Goal: Task Accomplishment & Management: Use online tool/utility

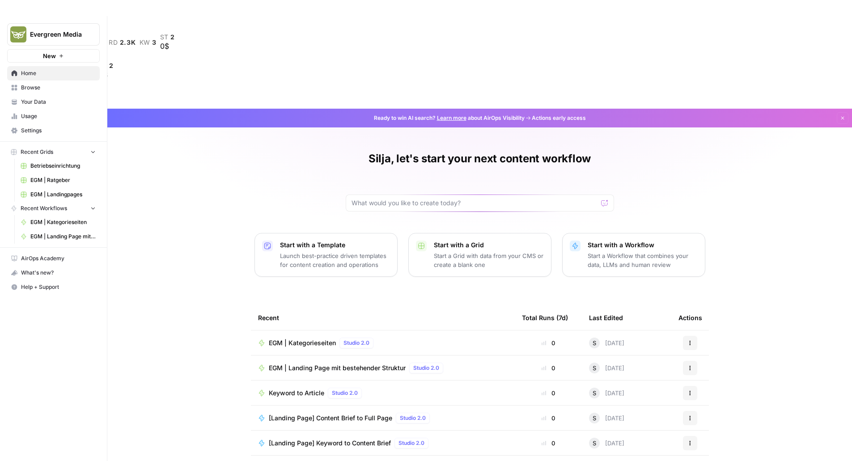
click at [56, 182] on span "EGM | Ratgeber" at bounding box center [62, 180] width 65 height 8
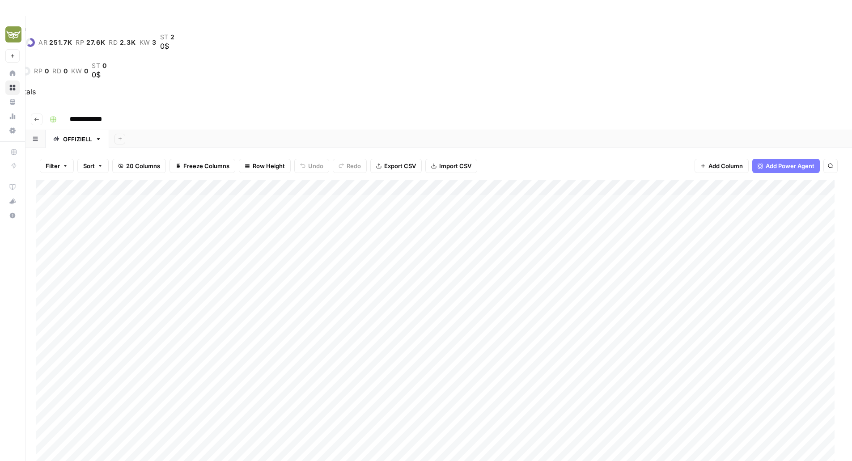
click at [43, 109] on header "**********" at bounding box center [438, 119] width 826 height 21
click at [38, 117] on icon "button" at bounding box center [36, 119] width 5 height 5
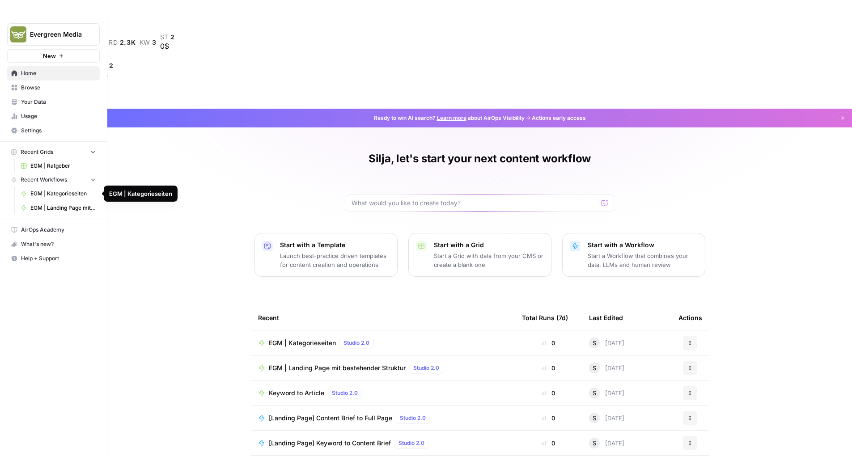
click at [66, 192] on span "EGM | Kategorieseiten" at bounding box center [62, 194] width 65 height 8
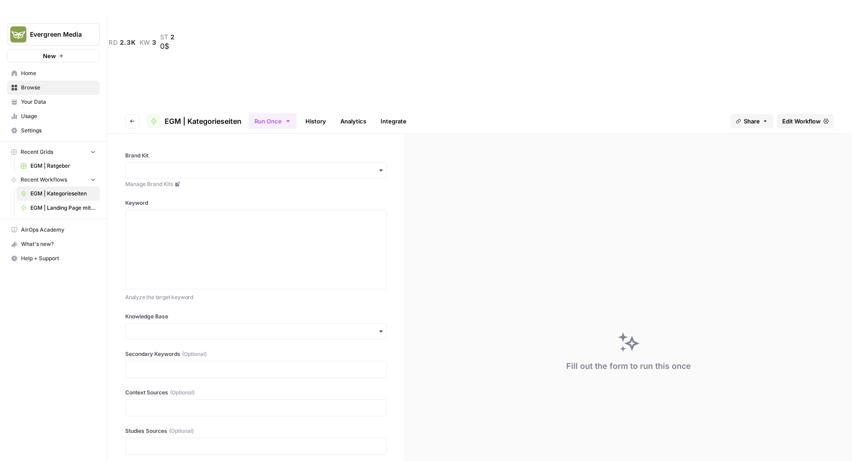
click at [798, 117] on span "Edit Workflow" at bounding box center [801, 121] width 38 height 9
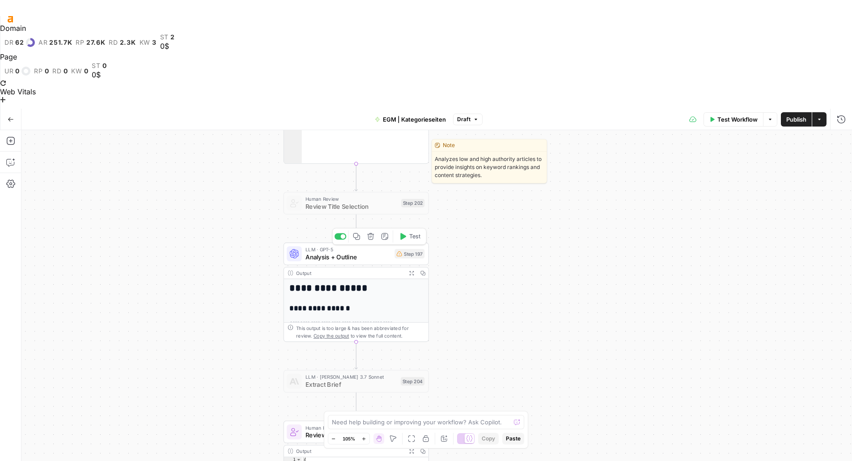
click at [338, 252] on span "Analysis + Outline" at bounding box center [347, 256] width 85 height 9
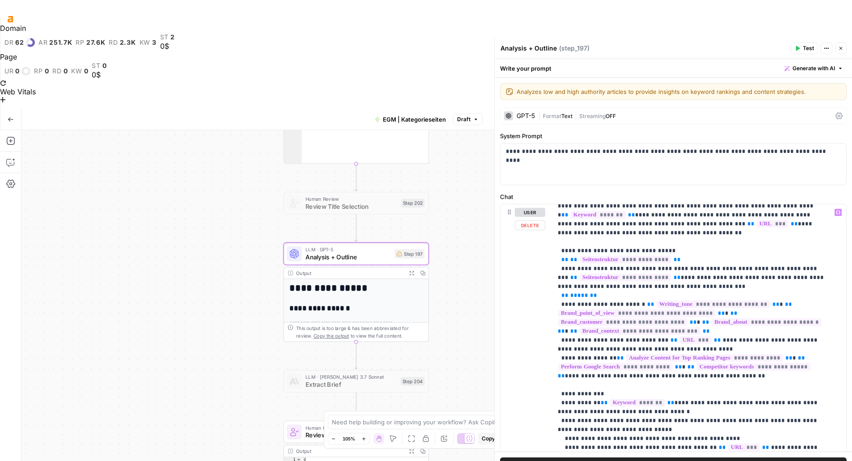
scroll to position [6, 0]
click at [8, 116] on icon "button" at bounding box center [11, 119] width 6 height 6
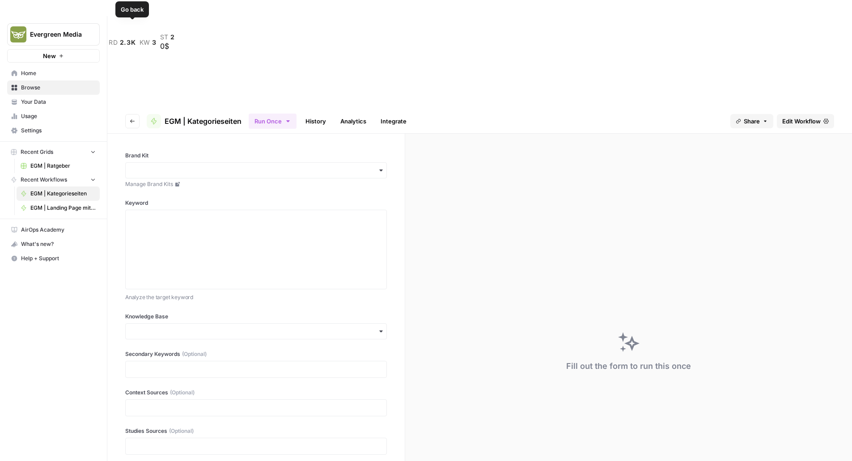
click at [133, 114] on button "Go back" at bounding box center [132, 121] width 14 height 14
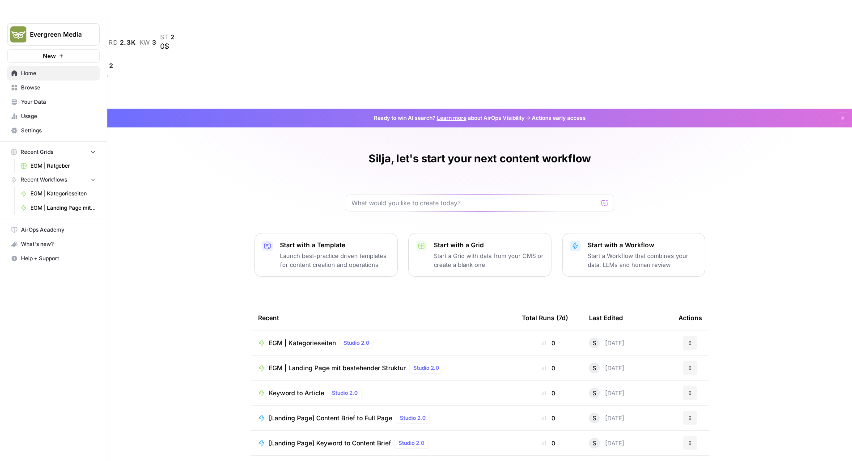
click at [48, 90] on span "Browse" at bounding box center [58, 88] width 75 height 8
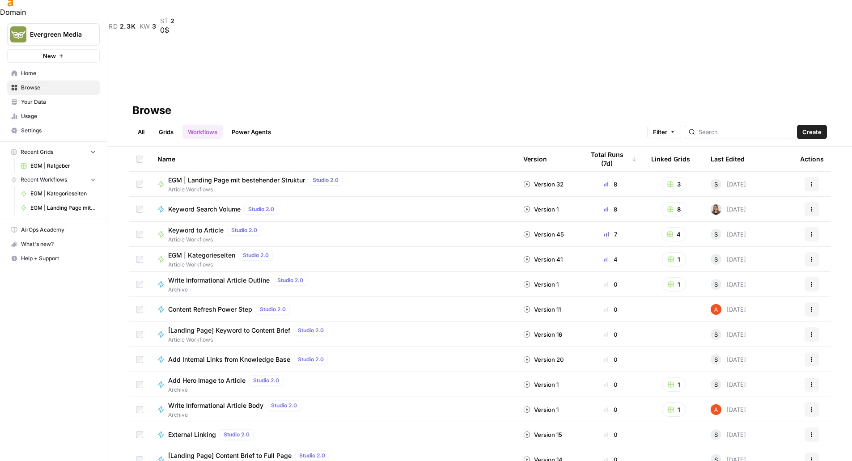
scroll to position [16, 0]
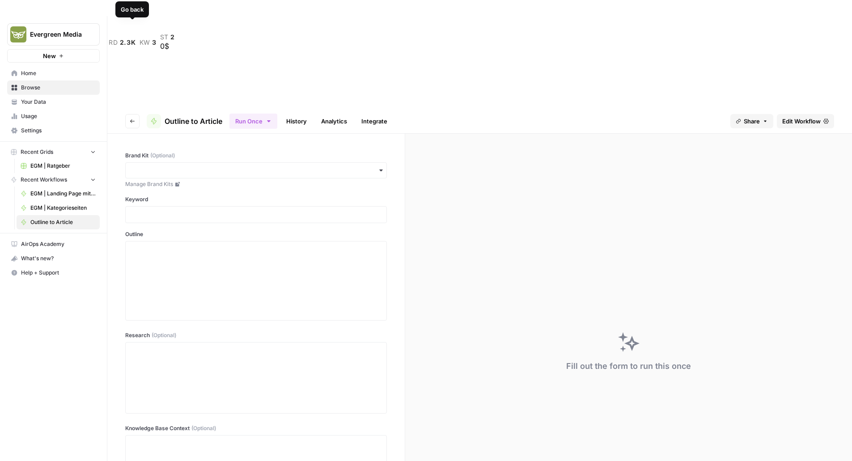
click at [136, 114] on button "Go back" at bounding box center [132, 121] width 14 height 14
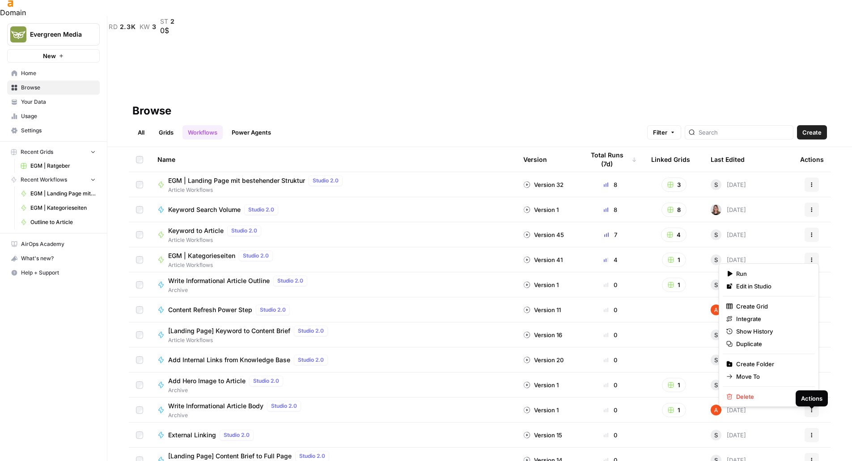
click at [745, 340] on span "Duplicate" at bounding box center [772, 343] width 72 height 9
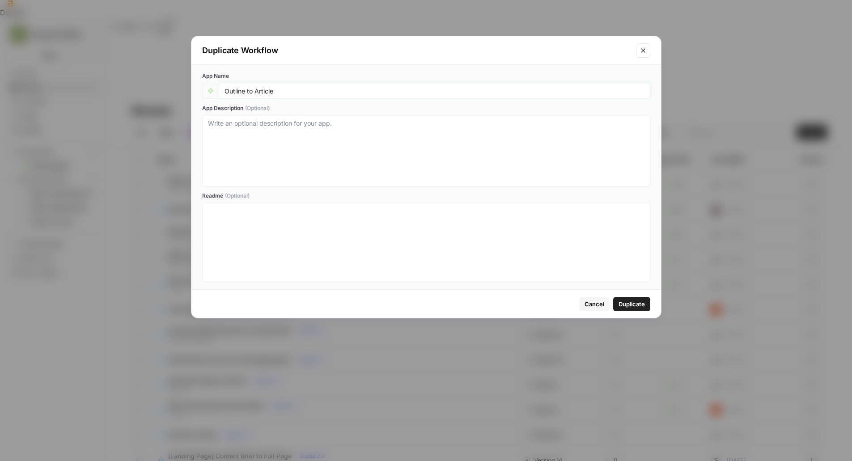
click at [297, 90] on input "Outline to Article" at bounding box center [434, 91] width 420 height 8
type input "Outline to Article (Testprojekt für Änderungen)"
click at [388, 177] on textarea "App Description (Optional)" at bounding box center [426, 150] width 436 height 63
type textarea "Bitte nicht verwenden, ist nur für mich."
click at [623, 302] on span "Duplicate" at bounding box center [631, 304] width 26 height 9
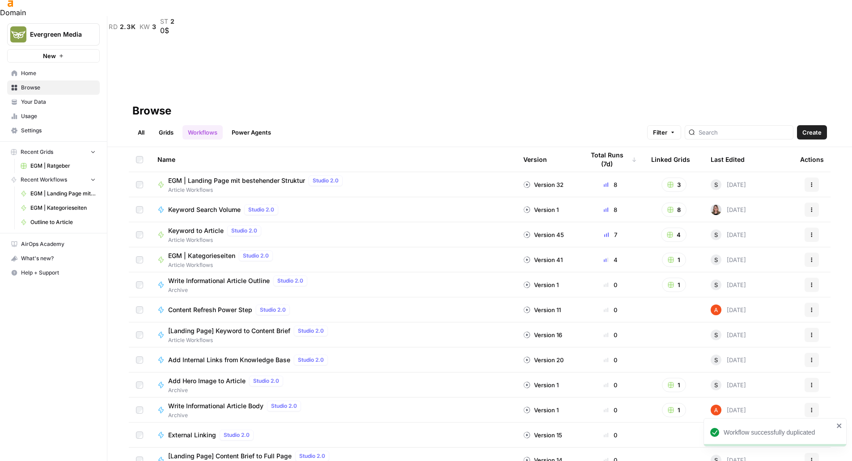
scroll to position [14, 0]
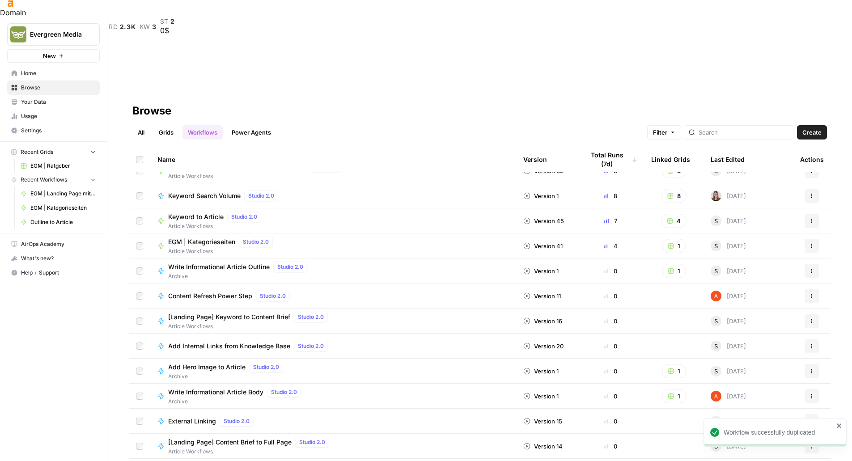
click at [241, 460] on span "Outline to Article (Testprojekt für Änderungen)" at bounding box center [237, 467] width 139 height 9
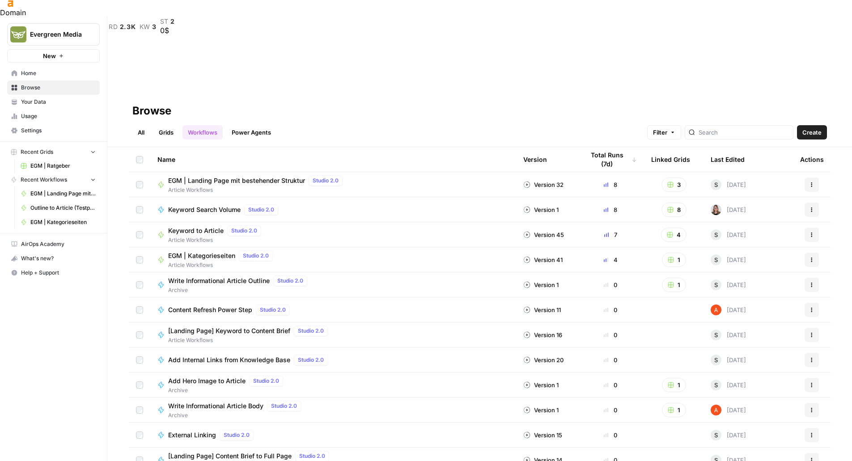
scroll to position [14, 0]
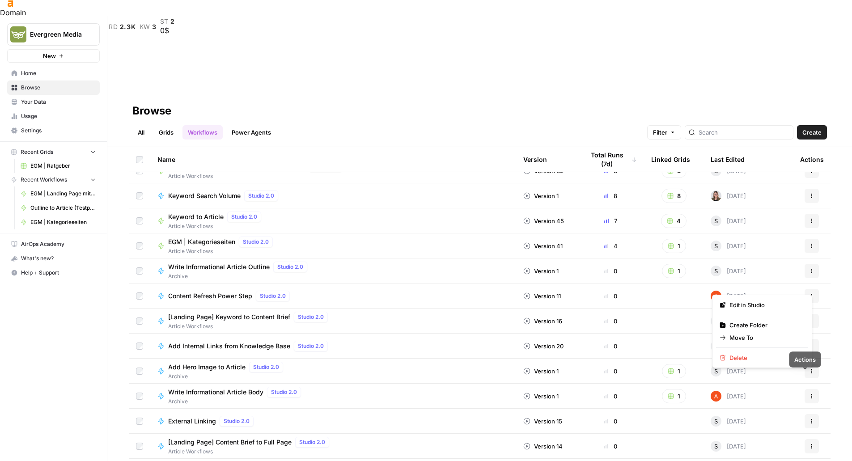
click at [741, 354] on span "Delete" at bounding box center [765, 357] width 72 height 9
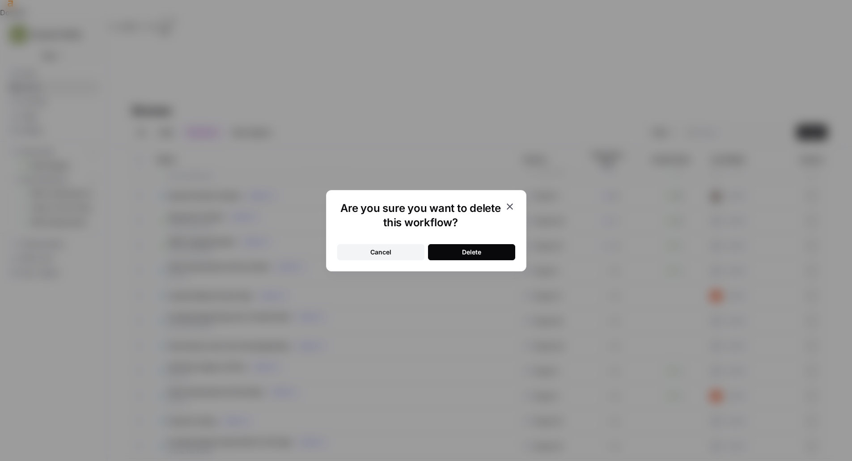
click at [484, 247] on button "Delete" at bounding box center [471, 252] width 87 height 16
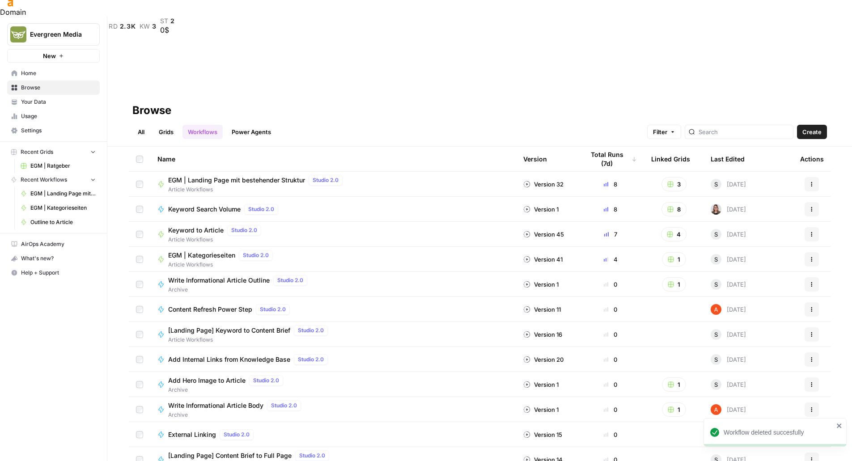
scroll to position [0, 0]
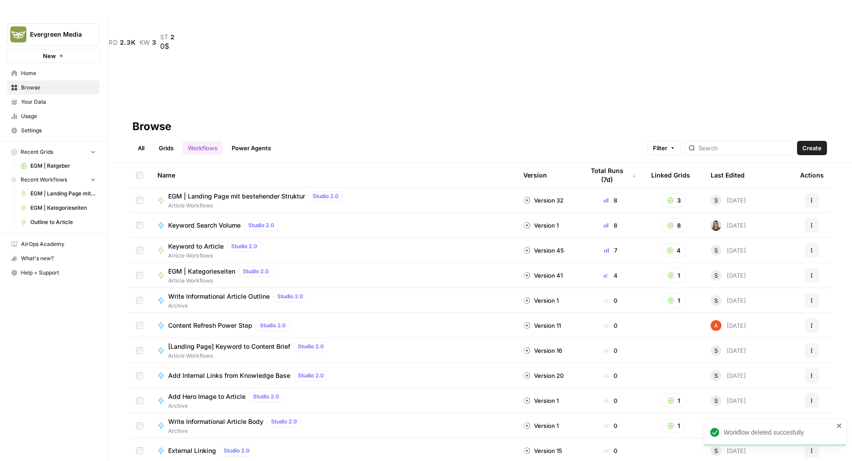
click at [166, 141] on link "Grids" at bounding box center [165, 148] width 25 height 14
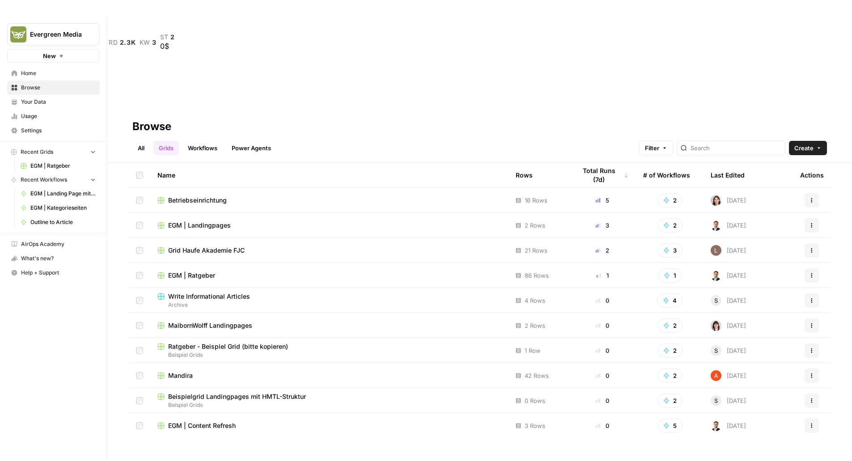
click at [190, 271] on span "EGM | Ratgeber" at bounding box center [191, 275] width 47 height 9
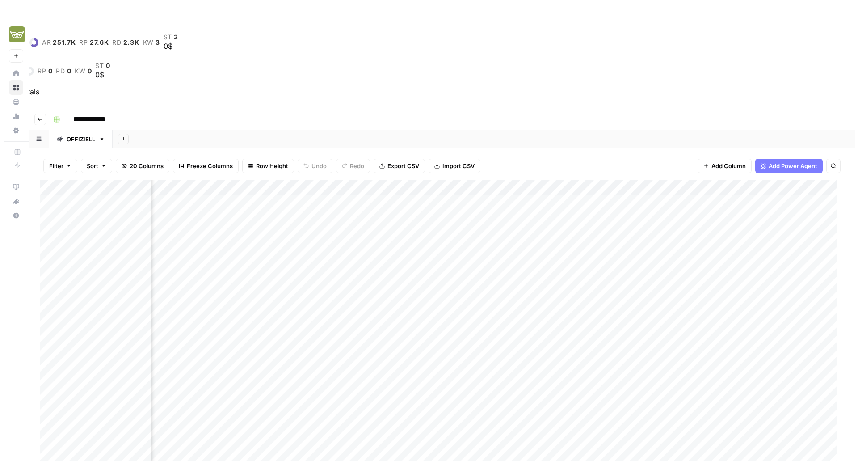
scroll to position [0, 697]
click at [424, 180] on div "Add Column" at bounding box center [438, 360] width 805 height 360
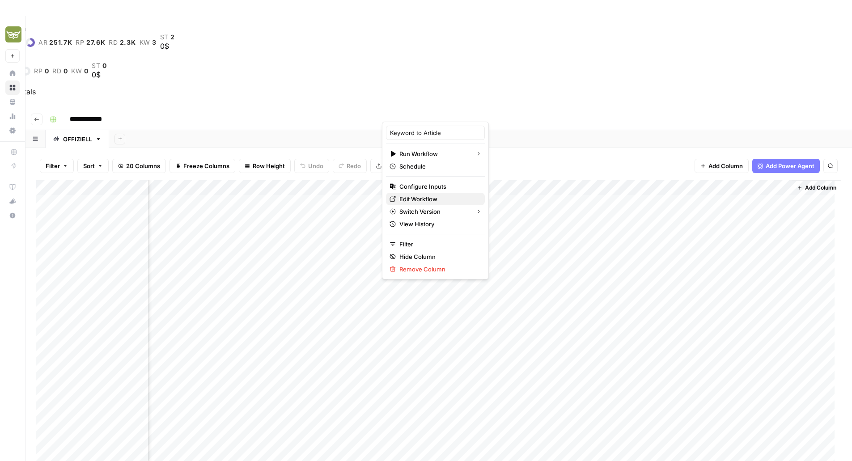
click at [419, 200] on span "Edit Workflow" at bounding box center [438, 198] width 78 height 9
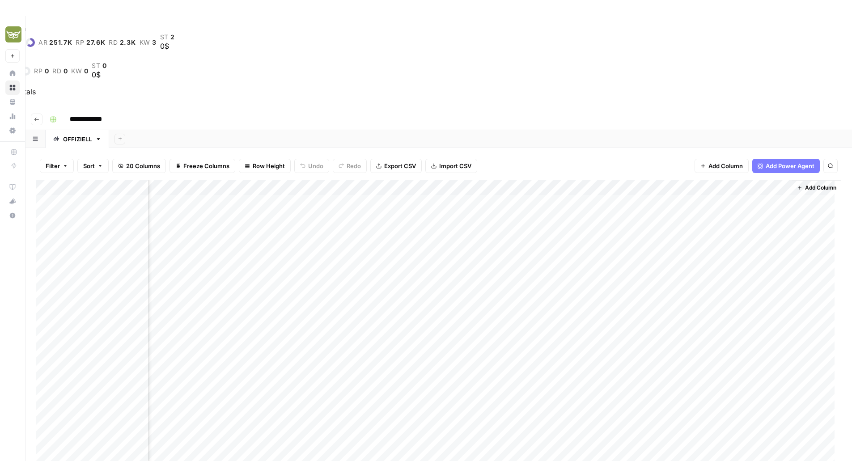
click at [428, 180] on div "Add Column" at bounding box center [438, 360] width 805 height 360
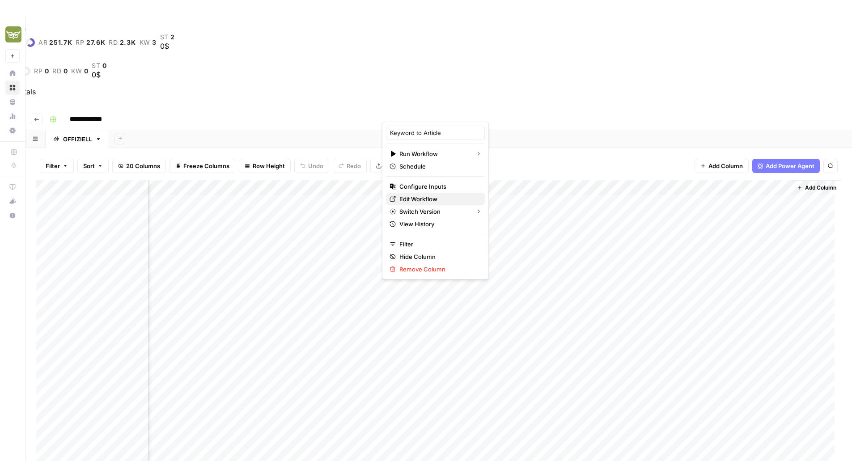
click at [423, 198] on span "Edit Workflow" at bounding box center [438, 198] width 78 height 9
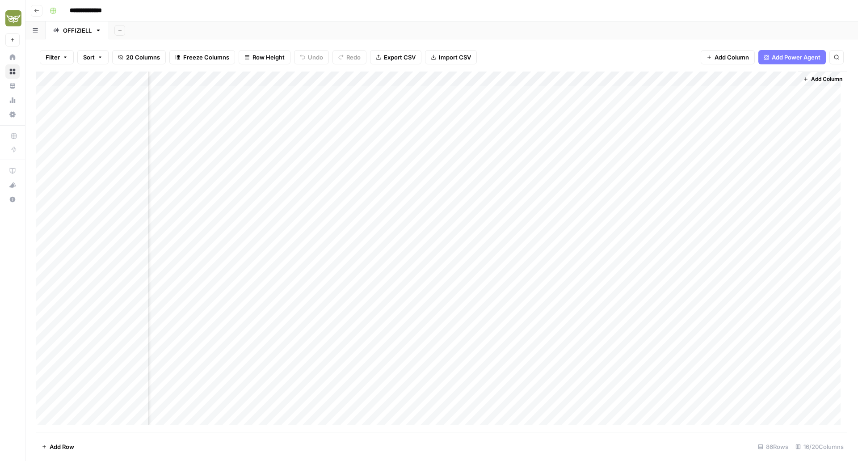
scroll to position [0, 690]
drag, startPoint x: 30, startPoint y: 5, endPoint x: 37, endPoint y: 9, distance: 8.2
click at [30, 5] on header "**********" at bounding box center [441, 10] width 833 height 21
click at [37, 10] on icon "button" at bounding box center [36, 10] width 5 height 5
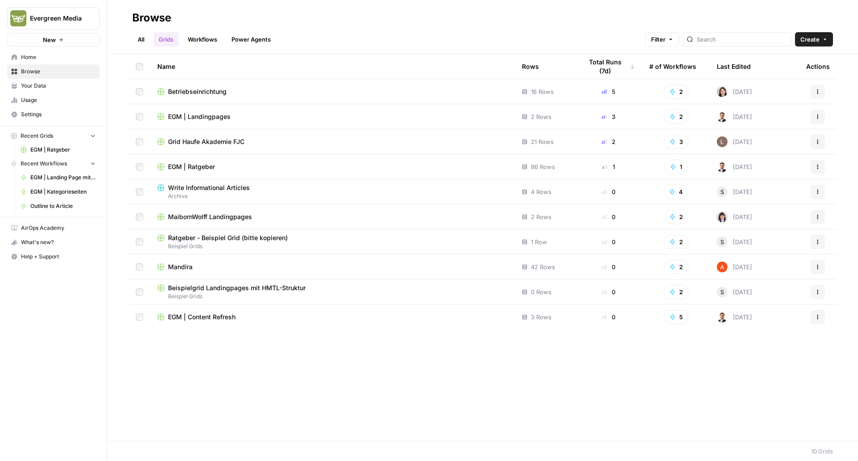
click at [195, 45] on link "Workflows" at bounding box center [202, 39] width 40 height 14
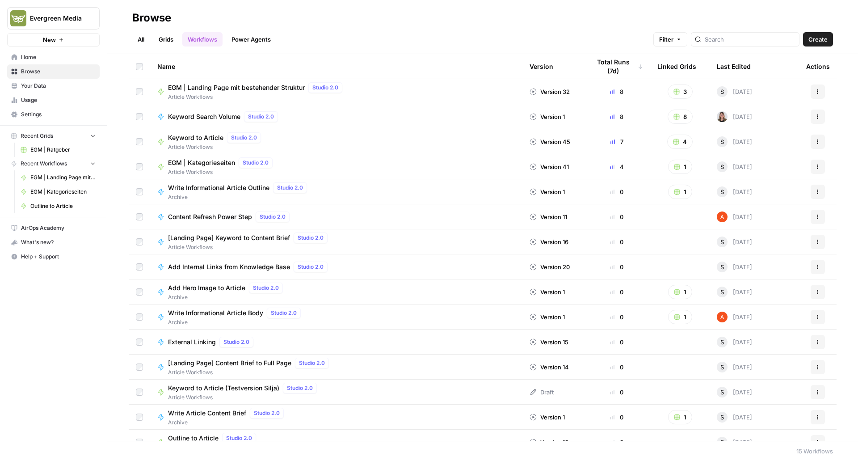
click at [815, 88] on button "Actions" at bounding box center [818, 91] width 14 height 14
click at [747, 131] on link "Edit in Studio" at bounding box center [768, 125] width 92 height 13
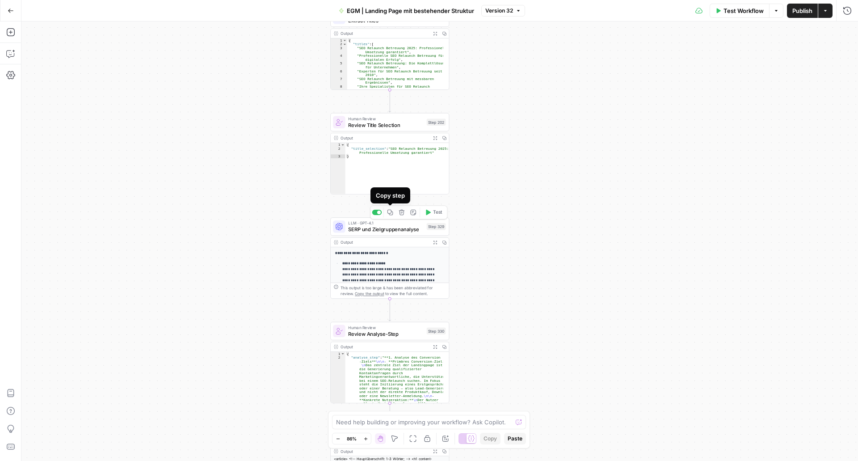
click at [391, 214] on icon "button" at bounding box center [390, 212] width 6 height 6
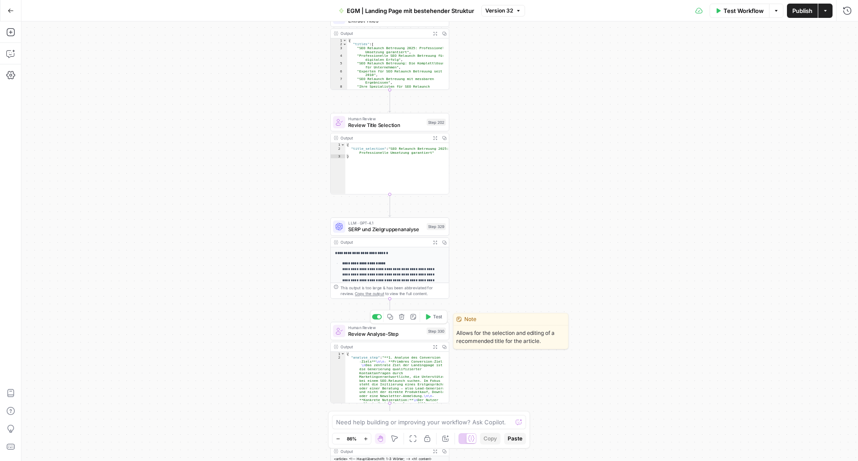
click at [394, 318] on button "Copy step" at bounding box center [390, 317] width 10 height 10
click at [13, 8] on icon "button" at bounding box center [11, 11] width 6 height 6
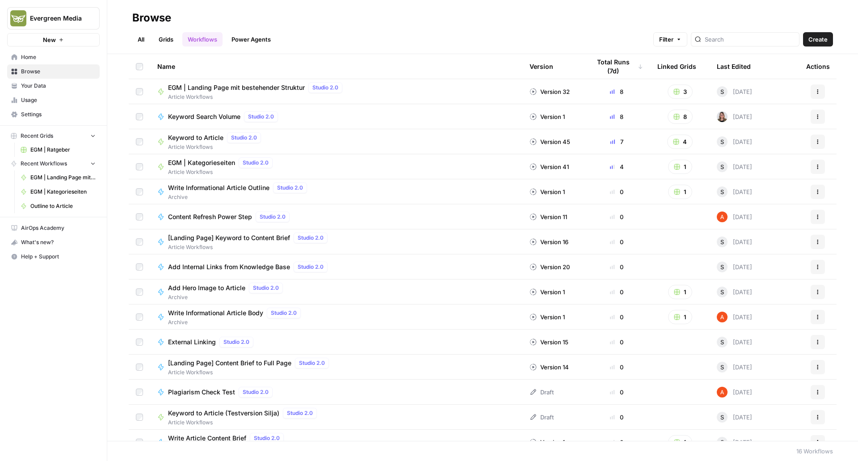
click at [165, 33] on link "Grids" at bounding box center [165, 39] width 25 height 14
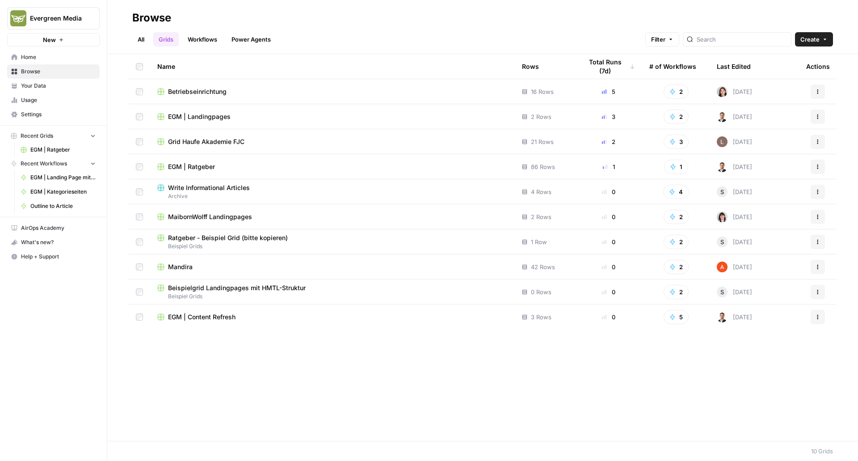
click at [194, 169] on span "EGM | Ratgeber" at bounding box center [191, 166] width 47 height 9
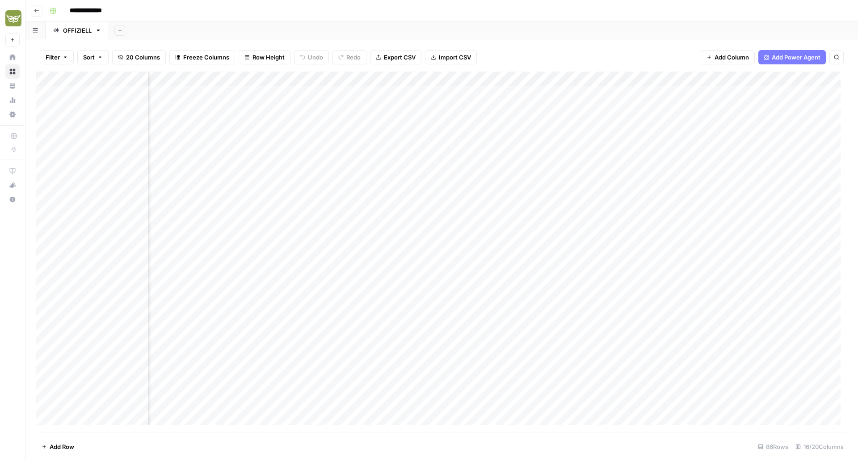
scroll to position [0, 122]
click at [37, 11] on icon "button" at bounding box center [36, 10] width 5 height 5
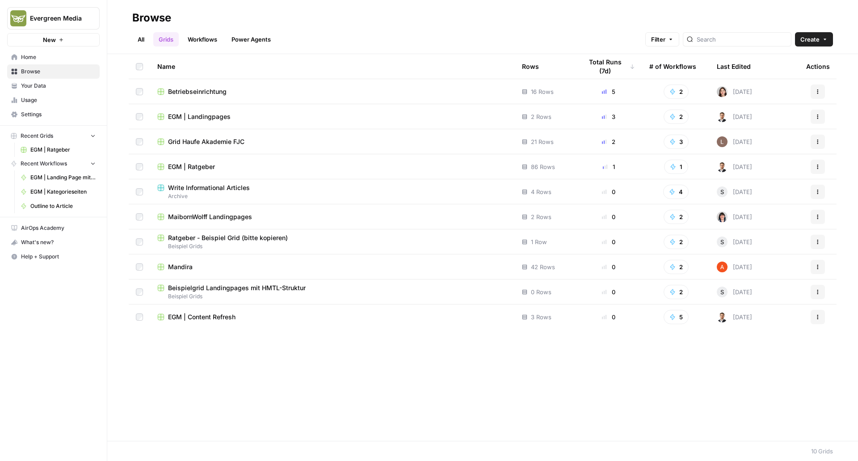
click at [40, 84] on span "Your Data" at bounding box center [58, 86] width 75 height 8
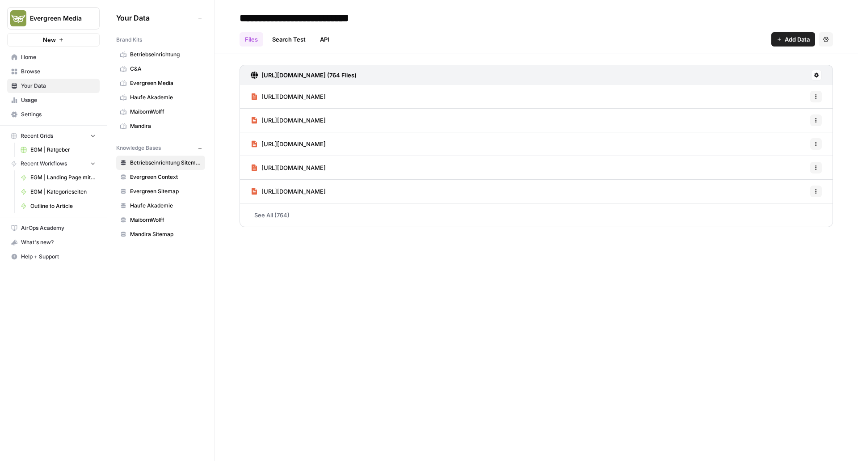
click at [59, 70] on span "Browse" at bounding box center [58, 72] width 75 height 8
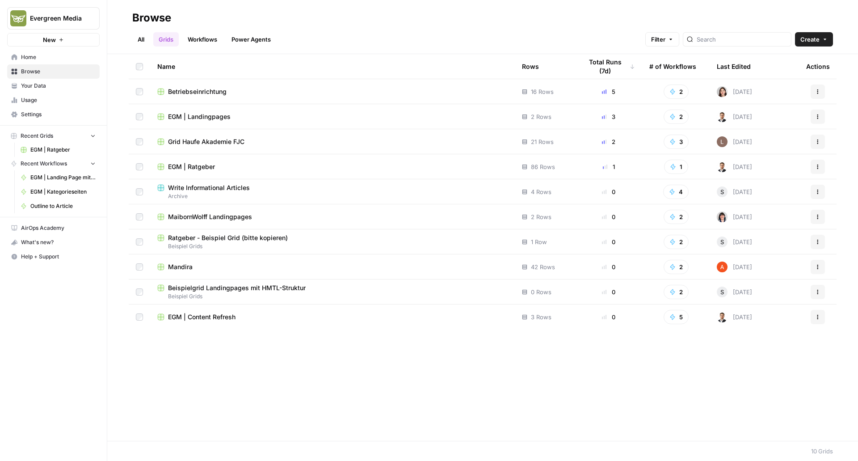
click at [199, 39] on link "Workflows" at bounding box center [202, 39] width 40 height 14
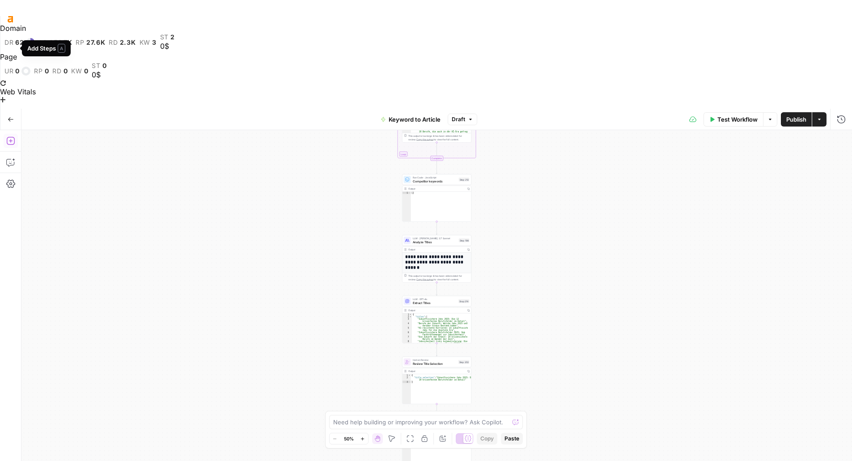
click at [8, 136] on icon "button" at bounding box center [10, 140] width 9 height 9
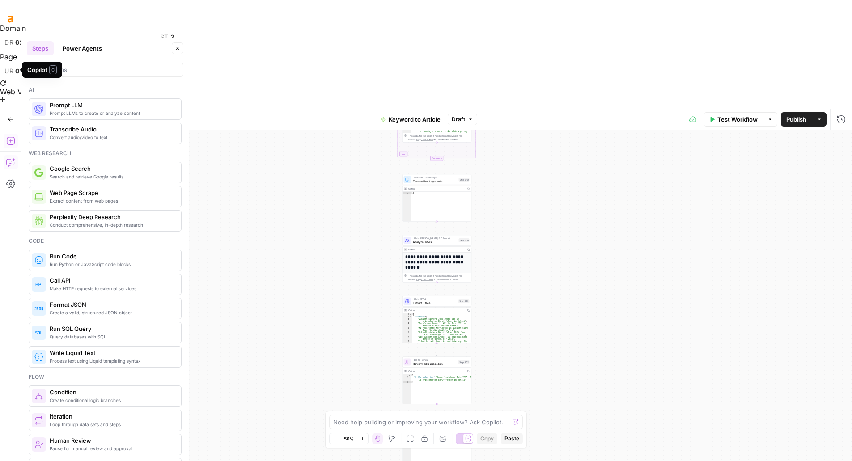
click at [10, 158] on icon "button" at bounding box center [10, 162] width 9 height 9
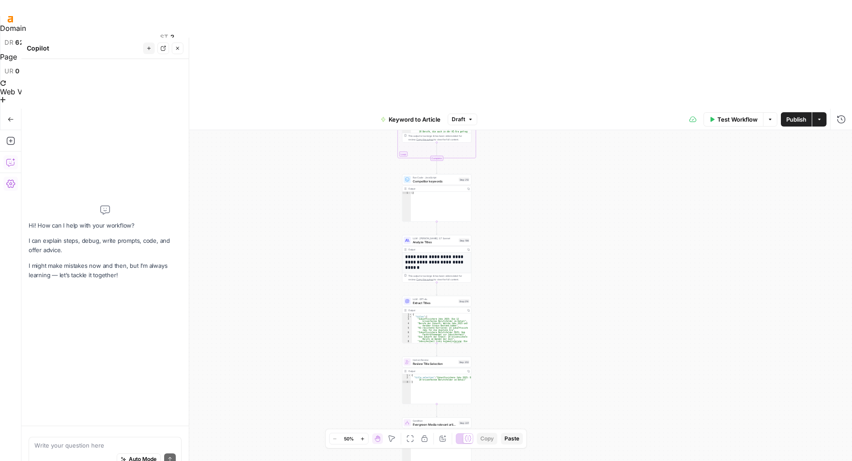
click at [10, 180] on icon "button" at bounding box center [10, 184] width 9 height 8
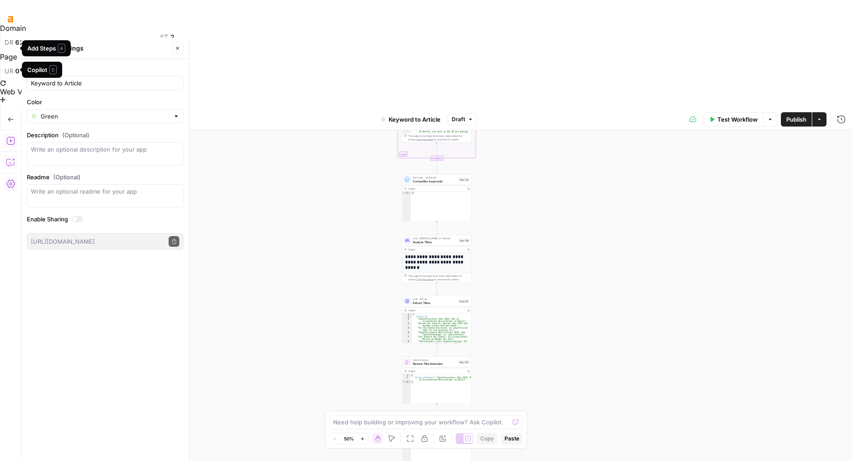
click at [12, 116] on icon "button" at bounding box center [11, 119] width 6 height 6
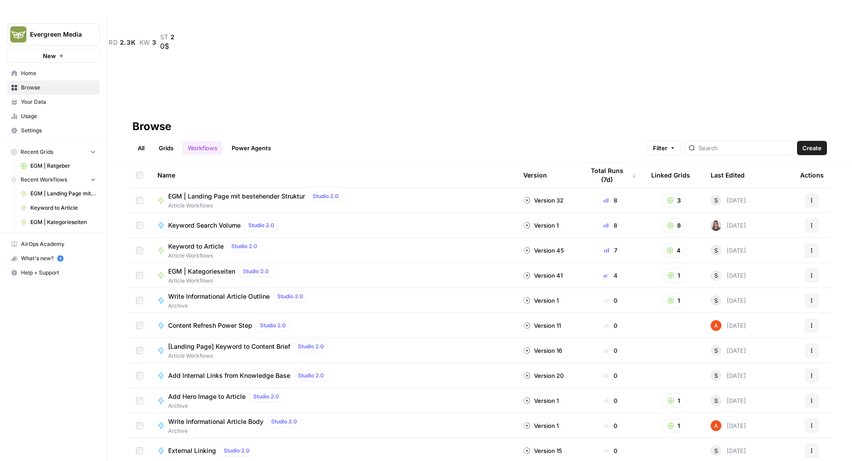
click at [202, 242] on span "Keyword to Article" at bounding box center [195, 246] width 55 height 9
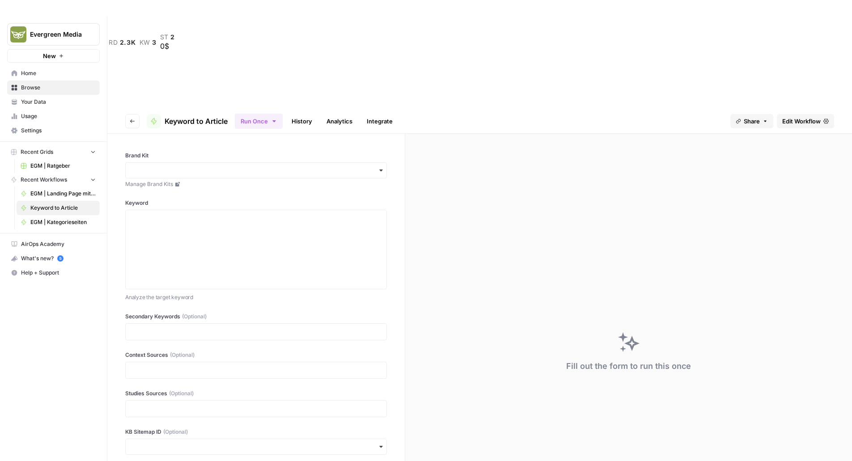
click at [798, 117] on span "Edit Workflow" at bounding box center [801, 121] width 38 height 9
click at [135, 114] on button "Go back" at bounding box center [132, 121] width 14 height 14
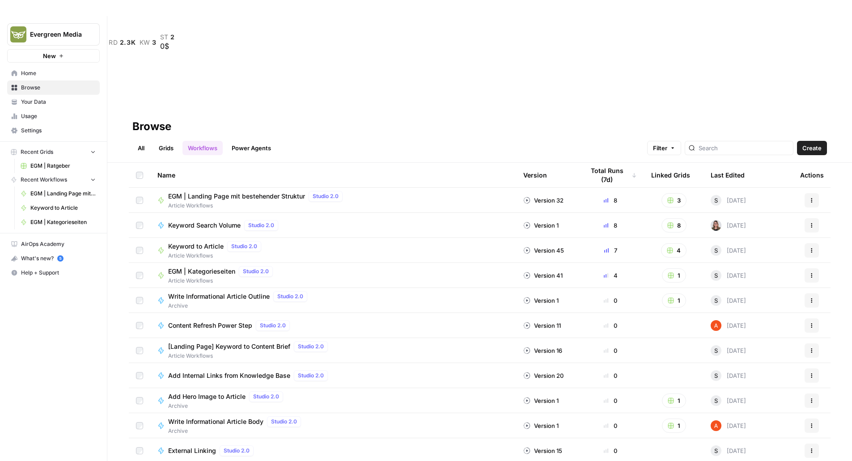
scroll to position [16, 0]
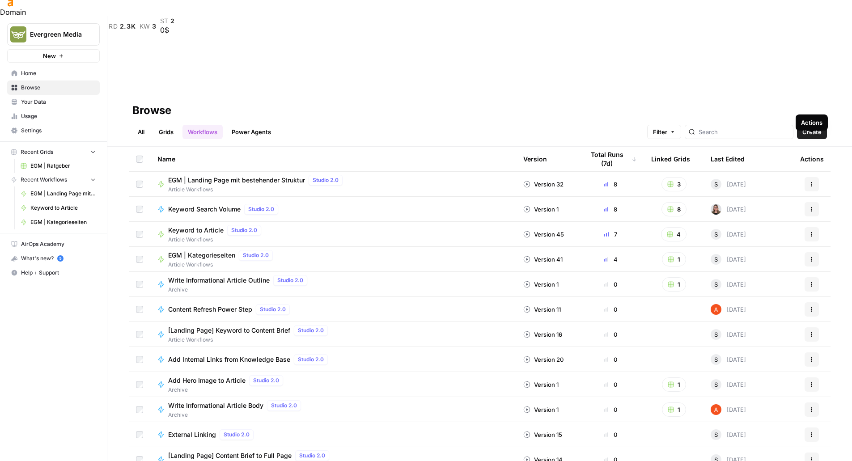
click at [817, 227] on button "Actions" at bounding box center [811, 234] width 14 height 14
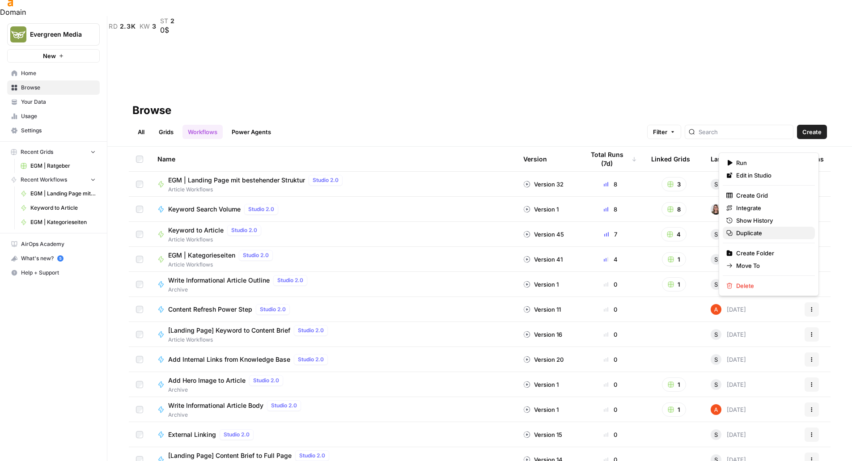
click at [744, 230] on span "Duplicate" at bounding box center [772, 232] width 72 height 9
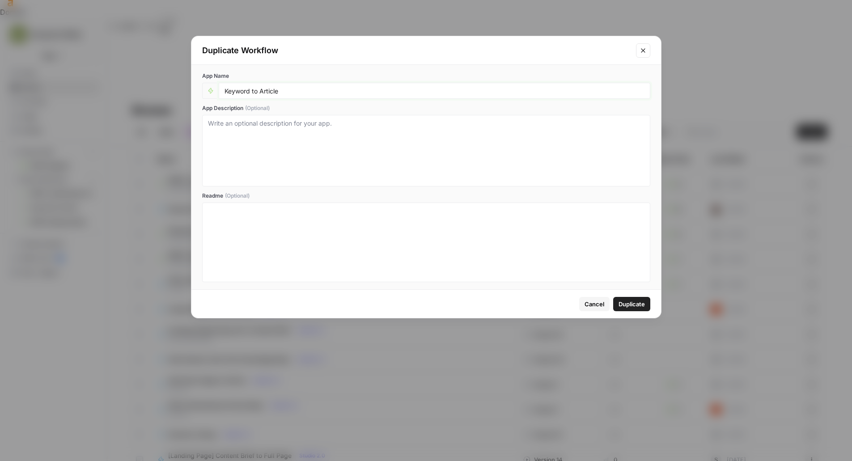
click at [317, 89] on input "Keyword to Article" at bounding box center [434, 91] width 420 height 8
type input "Keyword to Article (Testversion Silja)"
click at [626, 303] on span "Duplicate" at bounding box center [631, 304] width 26 height 9
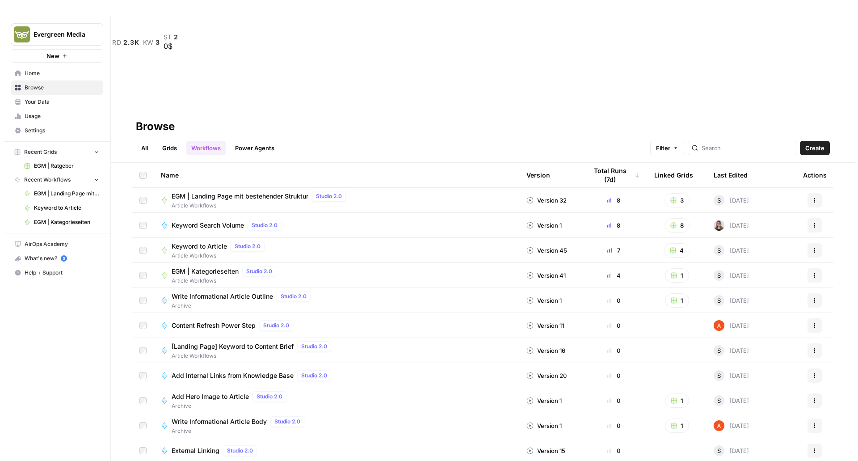
scroll to position [14, 0]
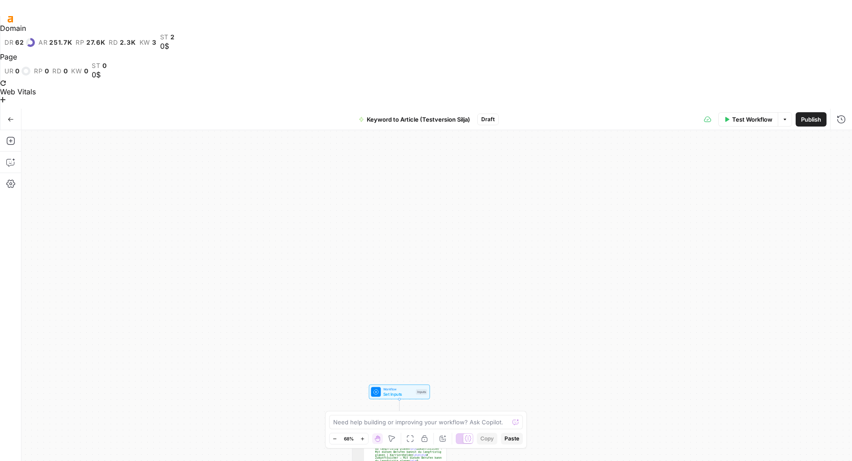
click at [393, 391] on span "Set Inputs" at bounding box center [398, 394] width 30 height 6
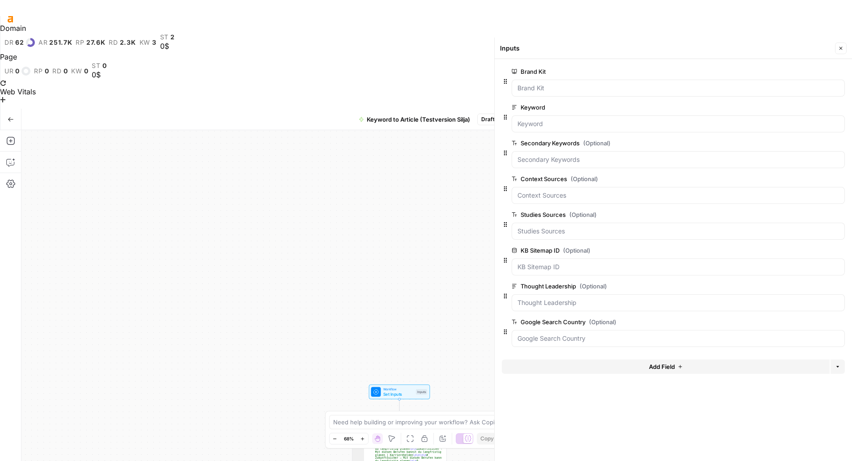
click at [544, 345] on div at bounding box center [677, 338] width 333 height 17
click at [763, 115] on span "Test Workflow" at bounding box center [752, 119] width 40 height 9
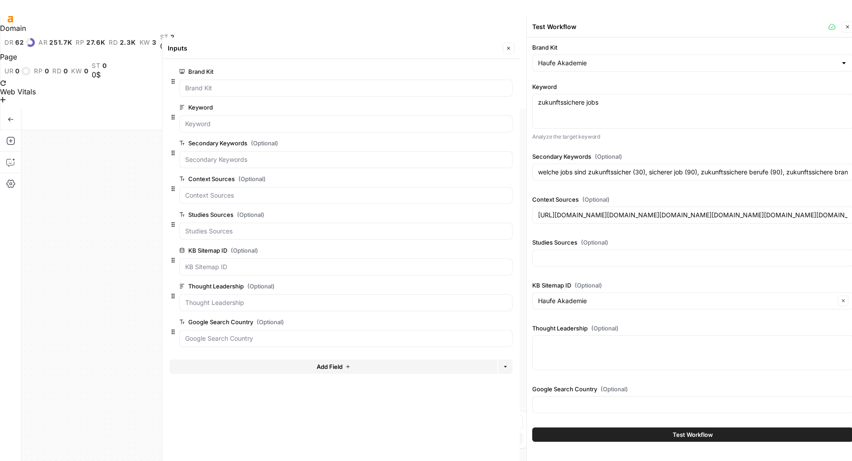
type input "https://karrierehelden.de/zukunftssichere-berufe/https://news.kununu.com/berufe…"
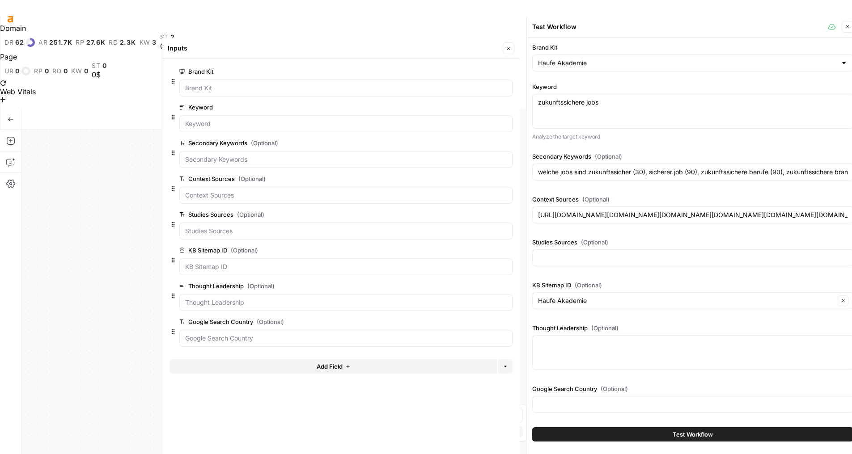
click at [847, 27] on icon "button" at bounding box center [847, 26] width 3 height 3
click at [6, 102] on icon at bounding box center [3, 105] width 6 height 6
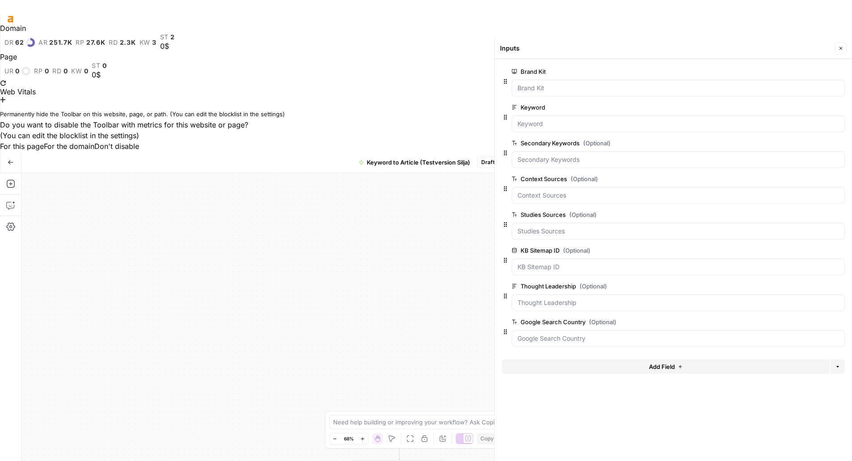
click at [94, 141] on button "For the domain" at bounding box center [69, 146] width 51 height 11
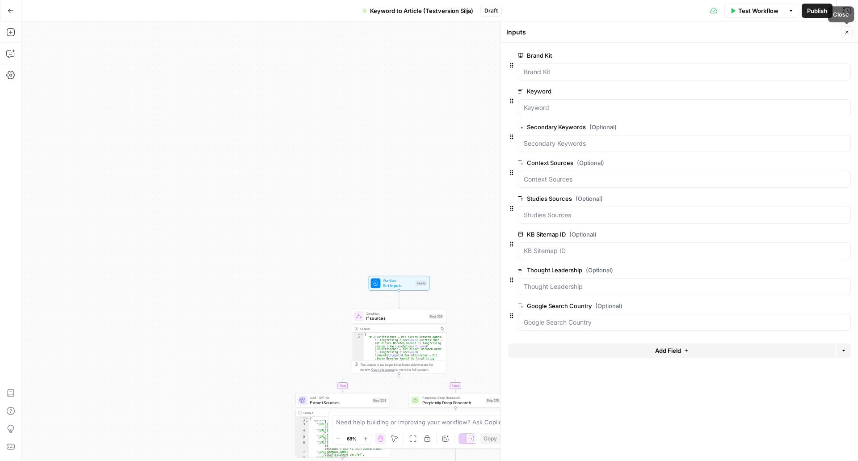
click at [842, 29] on button "Close" at bounding box center [847, 32] width 12 height 12
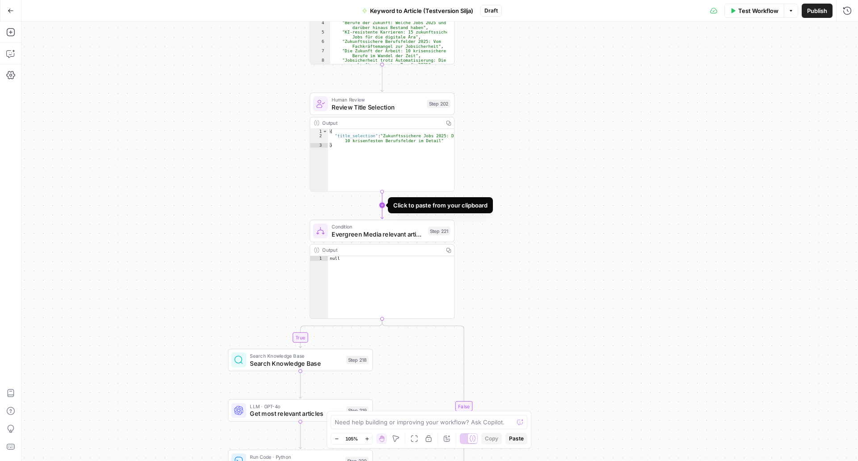
click at [381, 206] on icon "Edge from step_202 to step_221" at bounding box center [382, 205] width 3 height 27
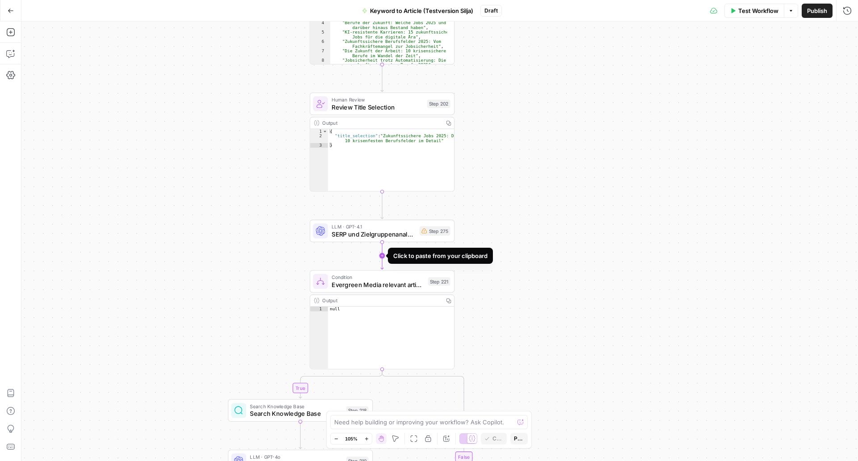
click at [384, 258] on icon "Edge from step_275 to step_221" at bounding box center [382, 255] width 3 height 27
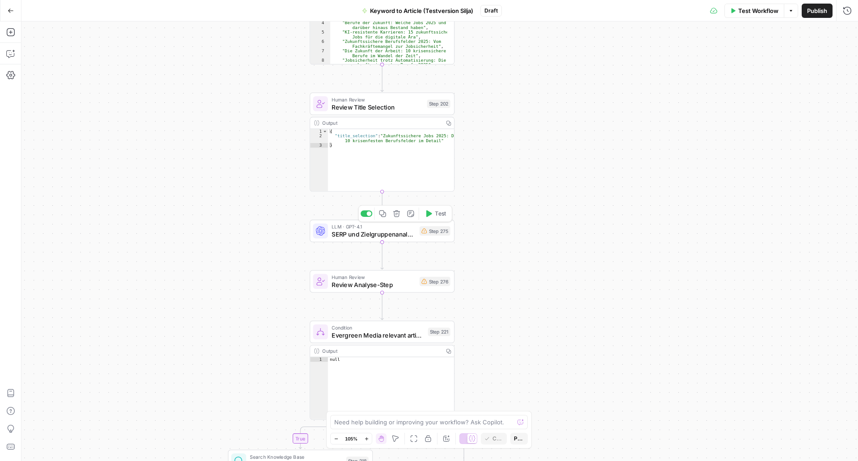
click at [381, 232] on span "SERP und Zielgruppenanalyse" at bounding box center [374, 233] width 84 height 9
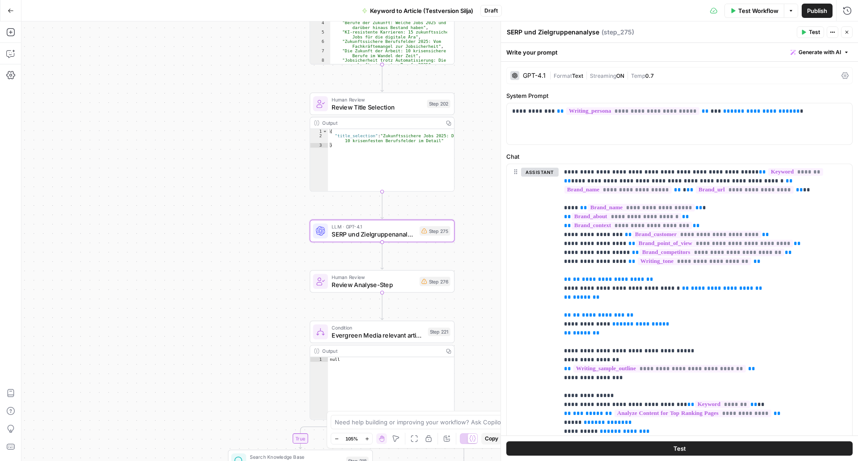
click at [405, 236] on span "SERP und Zielgruppenanalyse" at bounding box center [374, 233] width 84 height 9
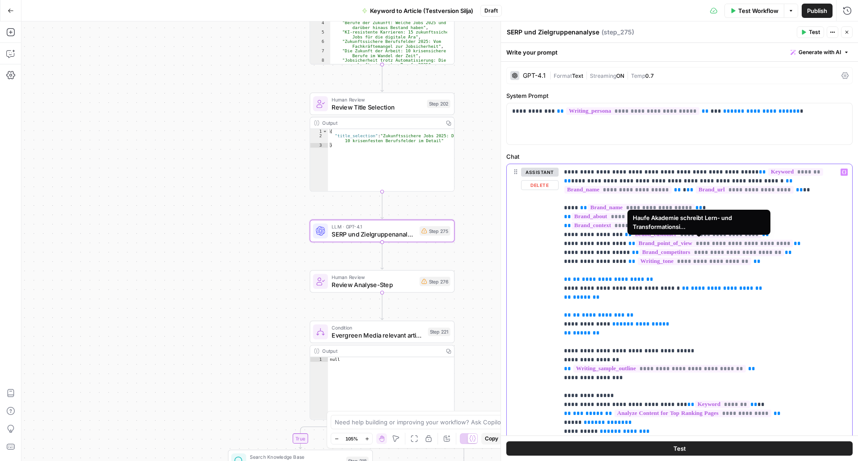
click at [682, 307] on p "**********" at bounding box center [699, 454] width 270 height 572
click at [623, 276] on span "**********" at bounding box center [613, 279] width 63 height 6
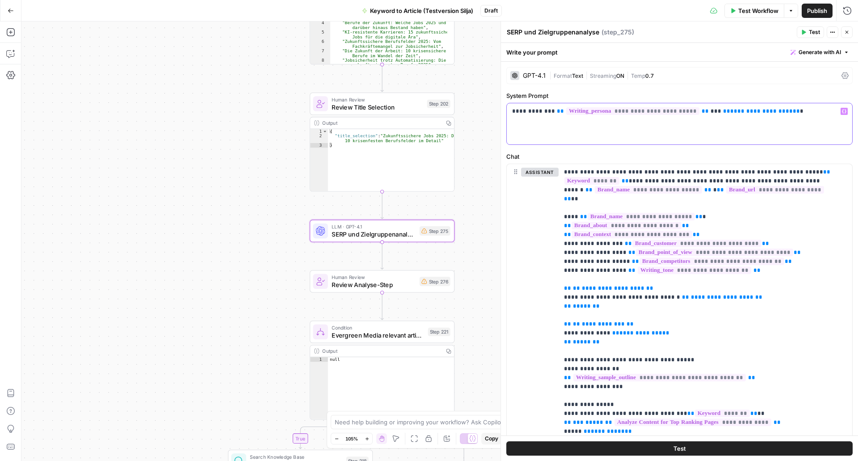
drag, startPoint x: 768, startPoint y: 110, endPoint x: 696, endPoint y: 112, distance: 72.0
click at [696, 112] on p "**********" at bounding box center [676, 111] width 328 height 9
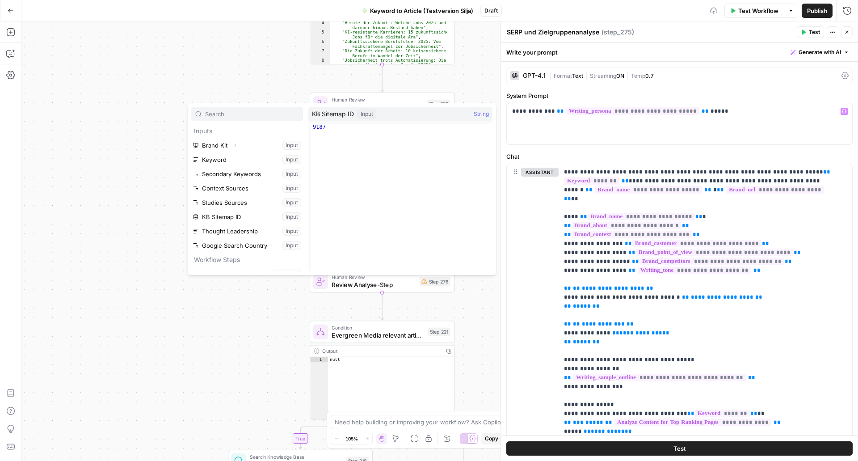
scroll to position [8, 0]
click at [242, 220] on button "Select variable Thought Leadership" at bounding box center [247, 222] width 112 height 14
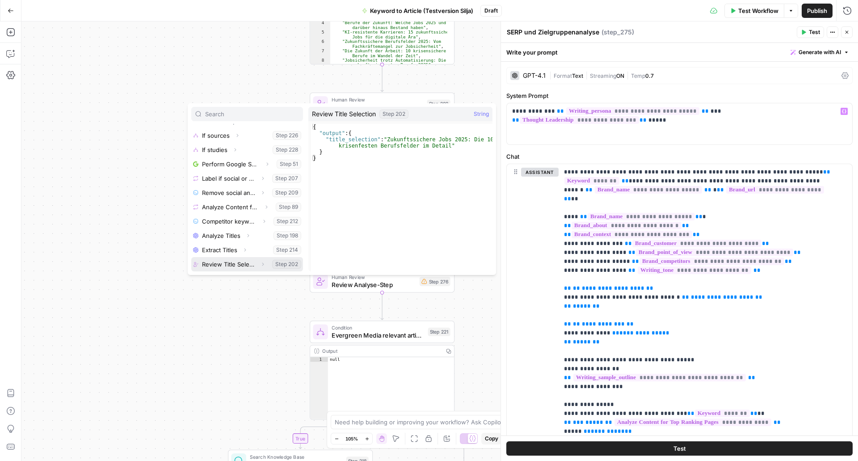
click at [228, 262] on button "Select variable Review Title Selection" at bounding box center [247, 264] width 112 height 14
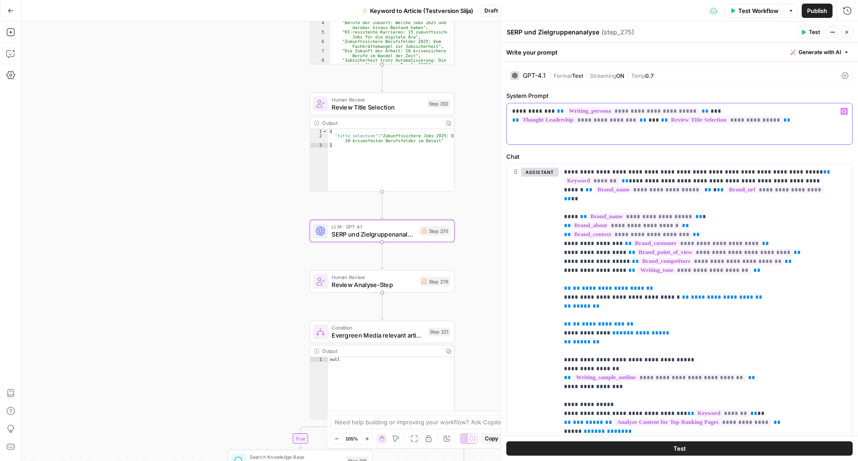
drag, startPoint x: 646, startPoint y: 118, endPoint x: 513, endPoint y: 119, distance: 133.2
click at [513, 119] on p "**********" at bounding box center [676, 116] width 328 height 18
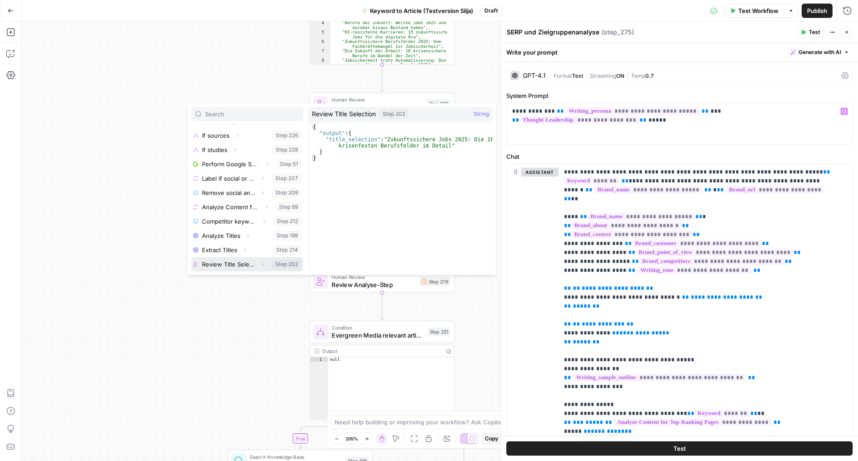
click at [260, 266] on icon "button" at bounding box center [262, 264] width 5 height 5
click at [236, 266] on button "Select variable Output" at bounding box center [251, 264] width 103 height 14
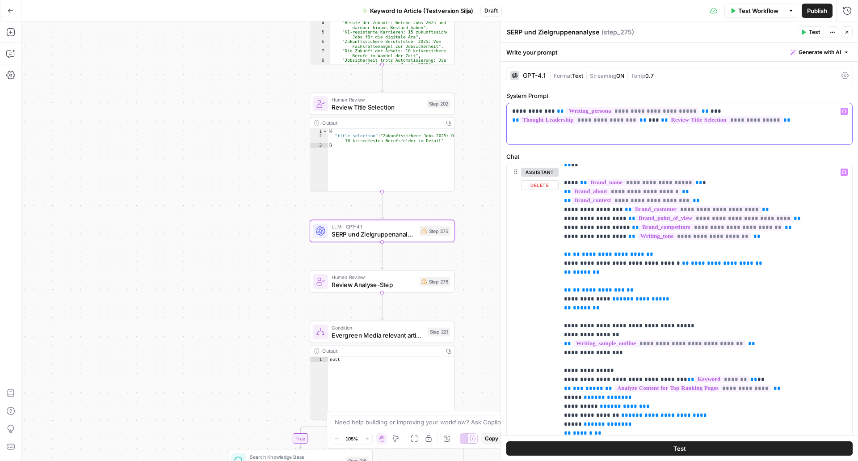
scroll to position [34, 0]
drag, startPoint x: 579, startPoint y: 237, endPoint x: 634, endPoint y: 235, distance: 54.6
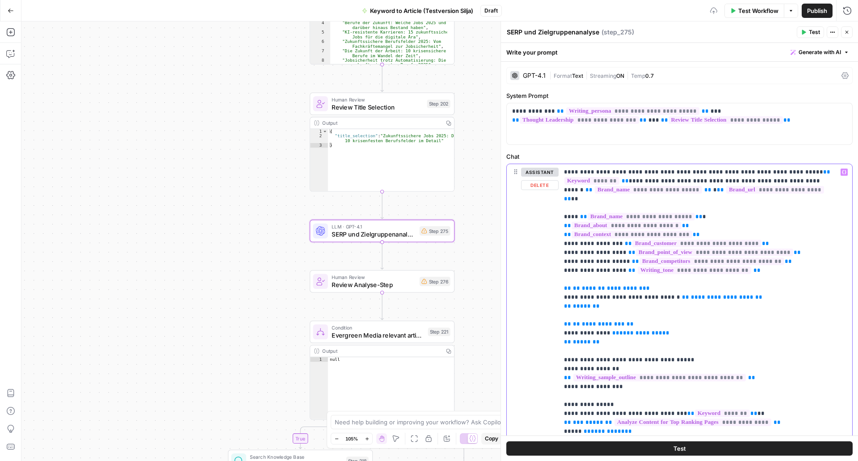
drag, startPoint x: 744, startPoint y: 280, endPoint x: 666, endPoint y: 278, distance: 78.3
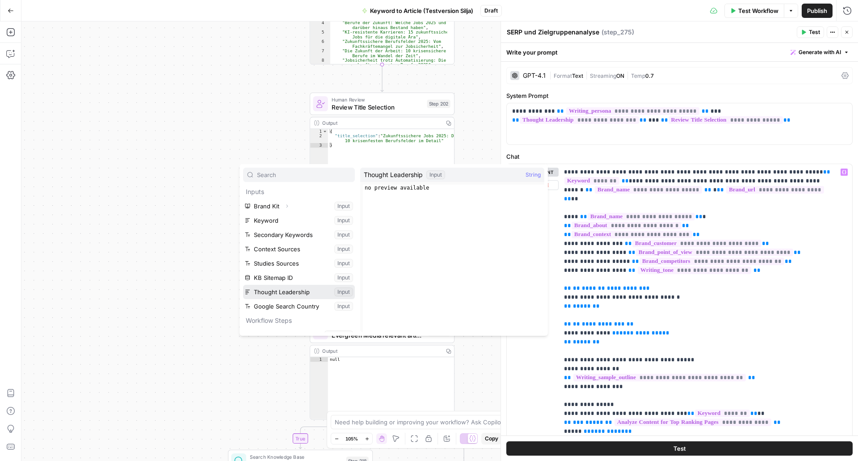
click at [280, 289] on button "Select variable Thought Leadership" at bounding box center [299, 292] width 112 height 14
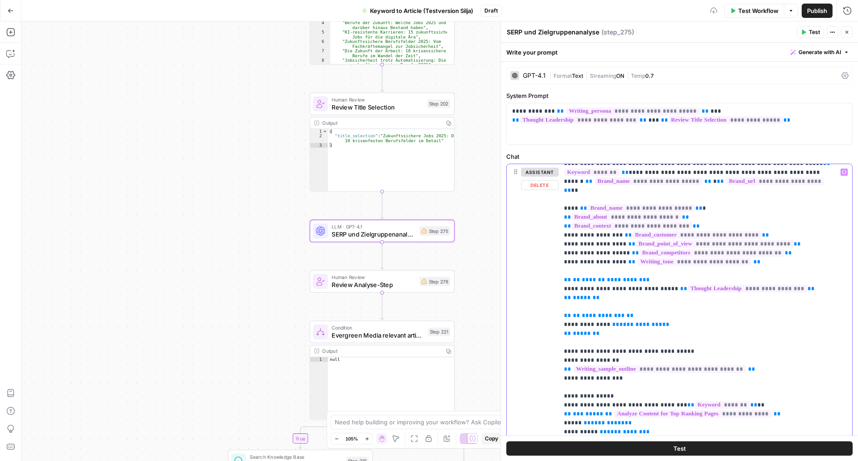
scroll to position [9, 0]
drag, startPoint x: 604, startPoint y: 319, endPoint x: 546, endPoint y: 301, distance: 61.1
click at [546, 301] on div "**********" at bounding box center [680, 356] width 346 height 385
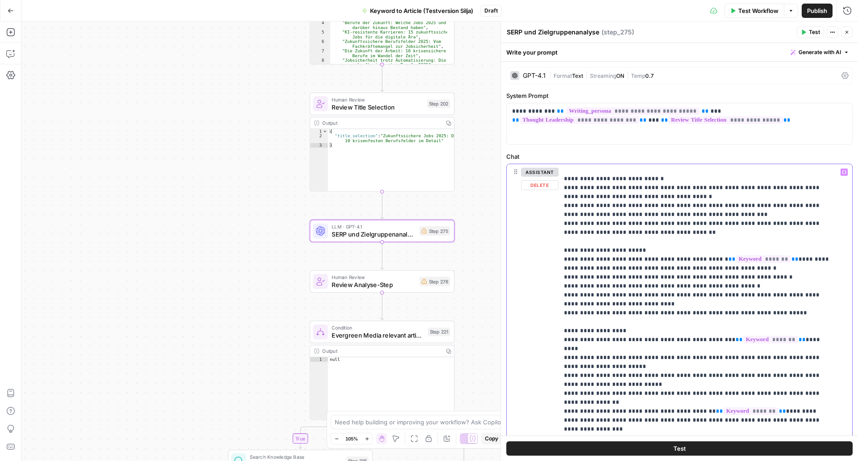
scroll to position [343, 0]
drag, startPoint x: 646, startPoint y: 288, endPoint x: 553, endPoint y: 281, distance: 92.9
click at [553, 281] on div "**********" at bounding box center [680, 356] width 346 height 385
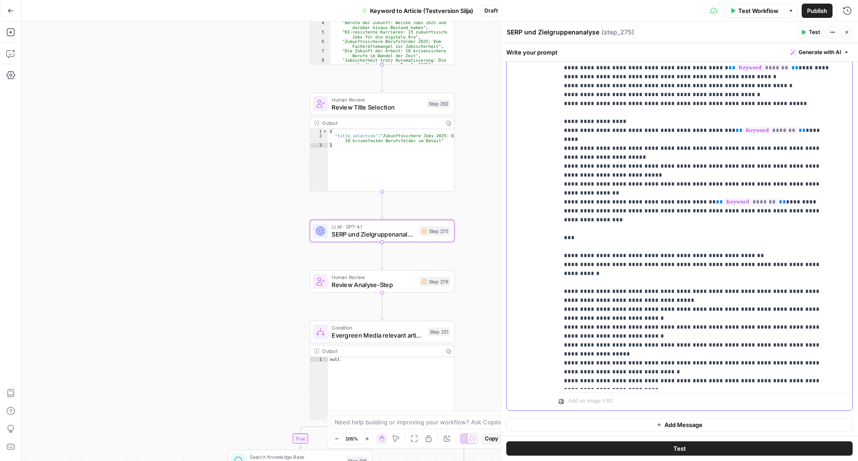
scroll to position [141, 0]
drag, startPoint x: 637, startPoint y: 355, endPoint x: 555, endPoint y: 205, distance: 171.4
click at [555, 205] on div "**********" at bounding box center [680, 215] width 346 height 385
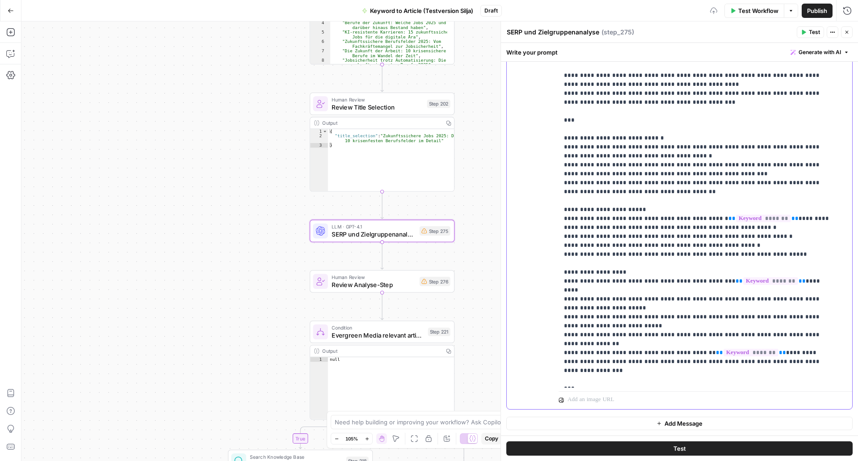
drag, startPoint x: 578, startPoint y: 367, endPoint x: 561, endPoint y: 365, distance: 17.5
click at [561, 365] on div "**********" at bounding box center [702, 205] width 287 height 364
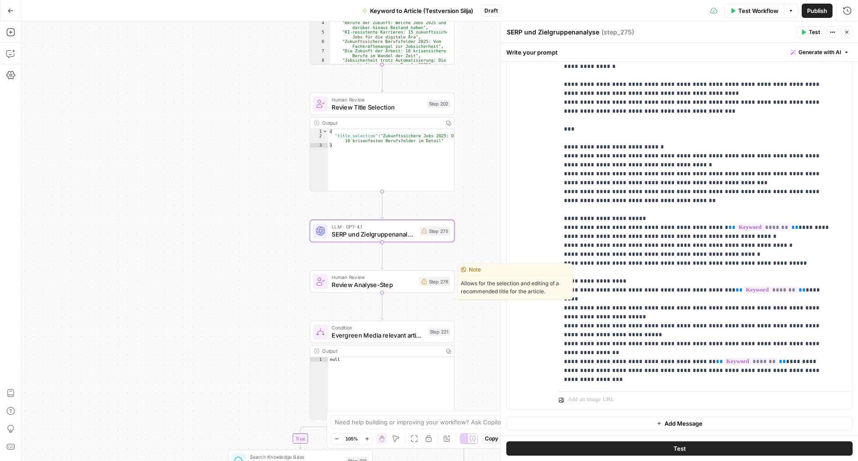
click at [396, 288] on span "Review Analyse-Step" at bounding box center [374, 284] width 84 height 9
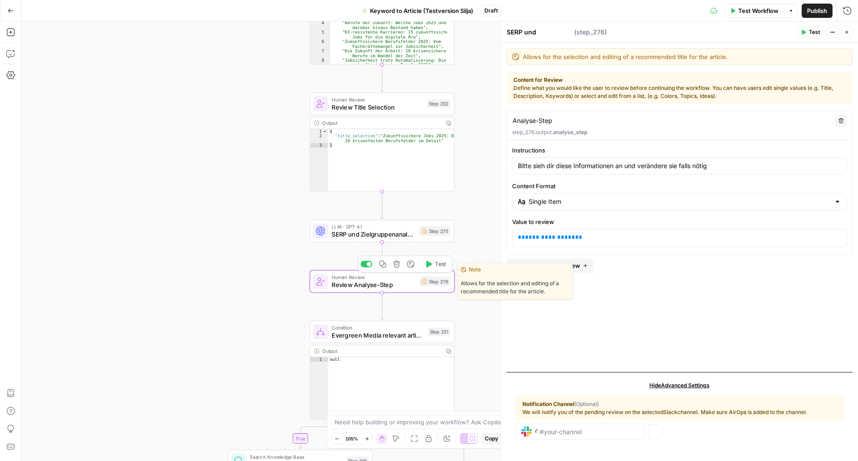
type textarea "Review Analyse-Step"
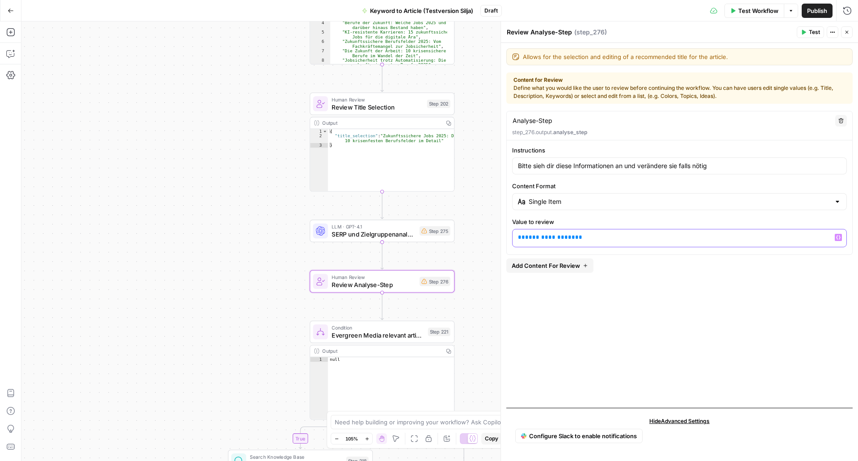
click at [555, 237] on span "**********" at bounding box center [550, 237] width 50 height 6
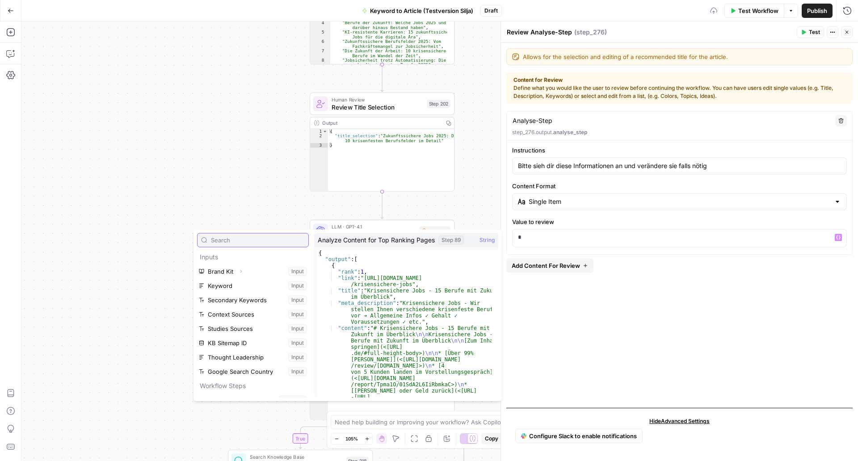
scroll to position [153, 0]
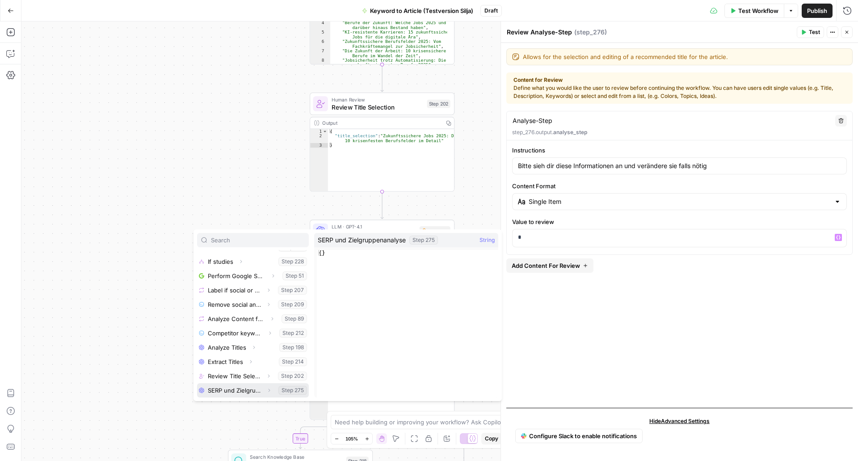
click at [235, 392] on button "Select variable SERP und Zielgruppenanalyse" at bounding box center [253, 390] width 112 height 14
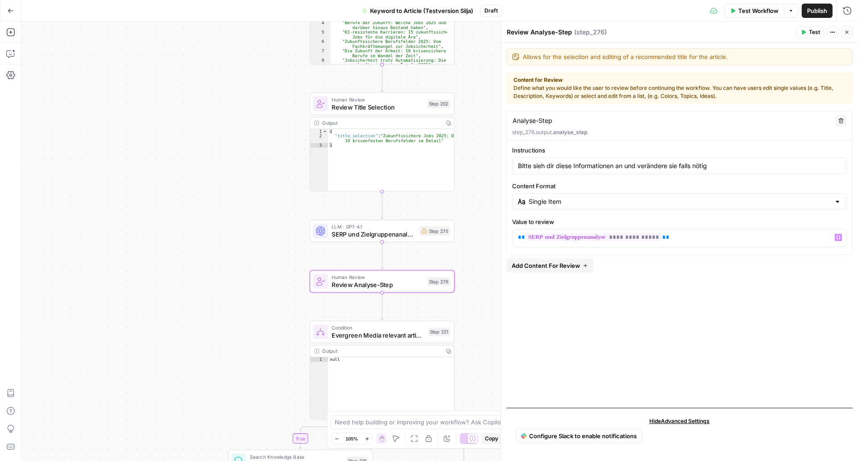
click at [814, 35] on span "Test" at bounding box center [814, 32] width 11 height 8
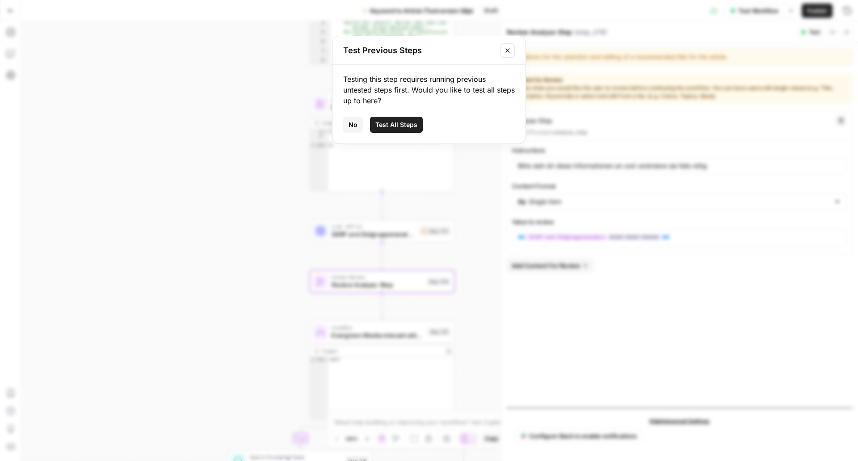
click at [401, 124] on span "Test All Steps" at bounding box center [397, 124] width 42 height 9
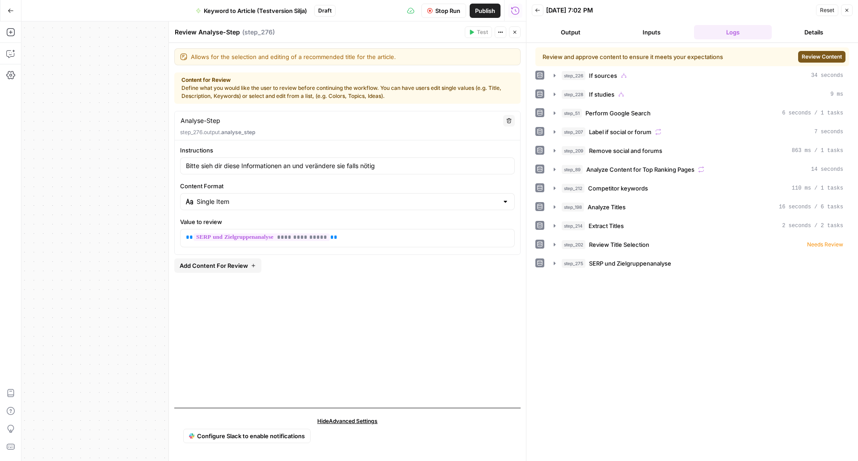
click at [812, 59] on span "Review Content" at bounding box center [822, 57] width 40 height 8
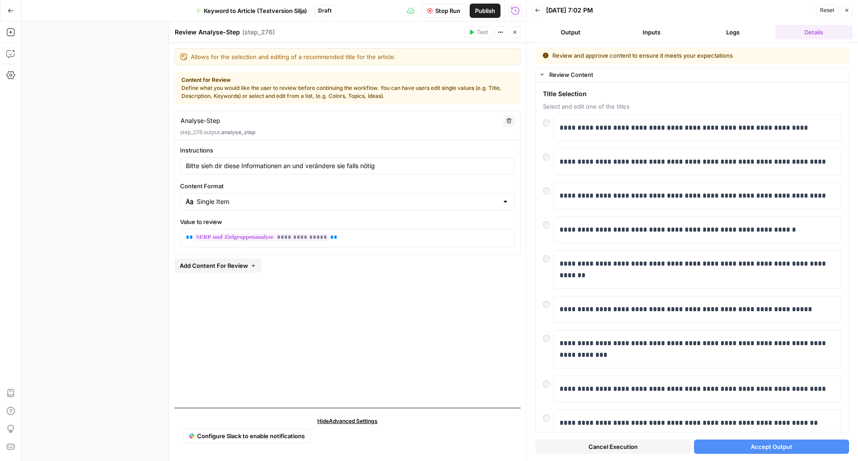
click at [755, 448] on span "Accept Output" at bounding box center [772, 446] width 42 height 9
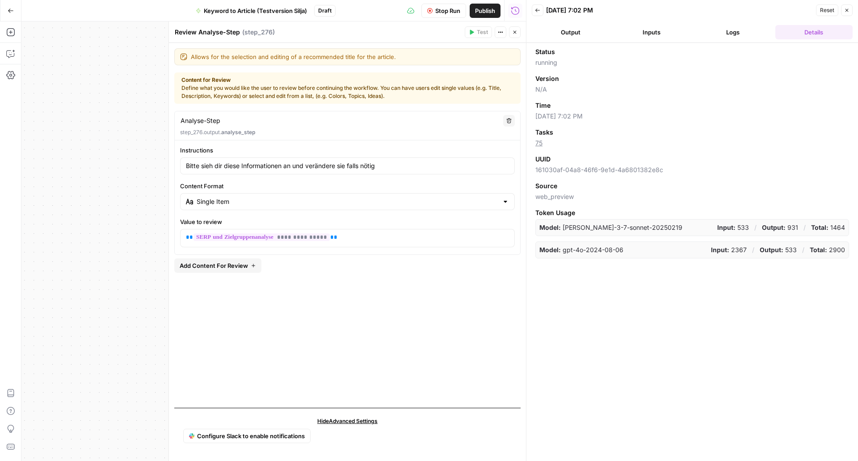
click at [726, 38] on button "Logs" at bounding box center [733, 32] width 78 height 14
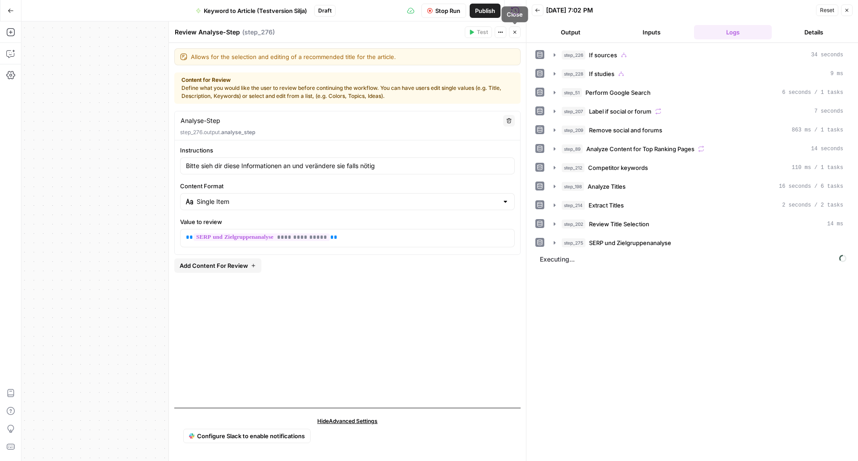
click at [515, 34] on icon "button" at bounding box center [514, 32] width 5 height 5
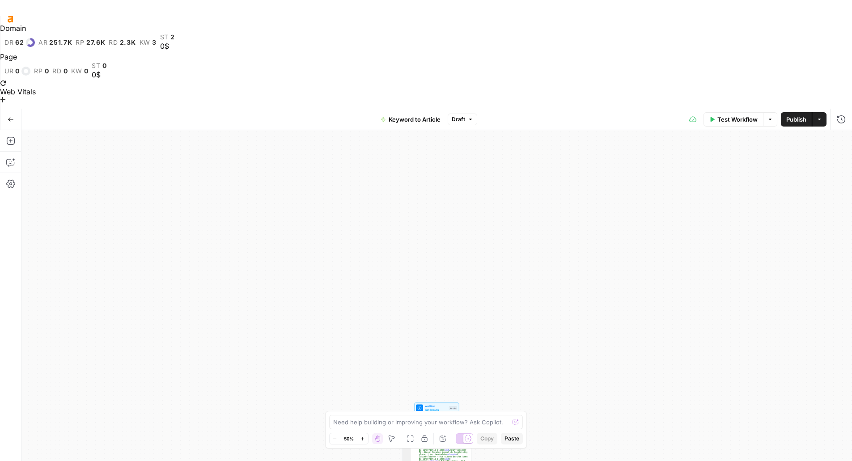
click at [427, 407] on span "Set Inputs" at bounding box center [436, 409] width 22 height 4
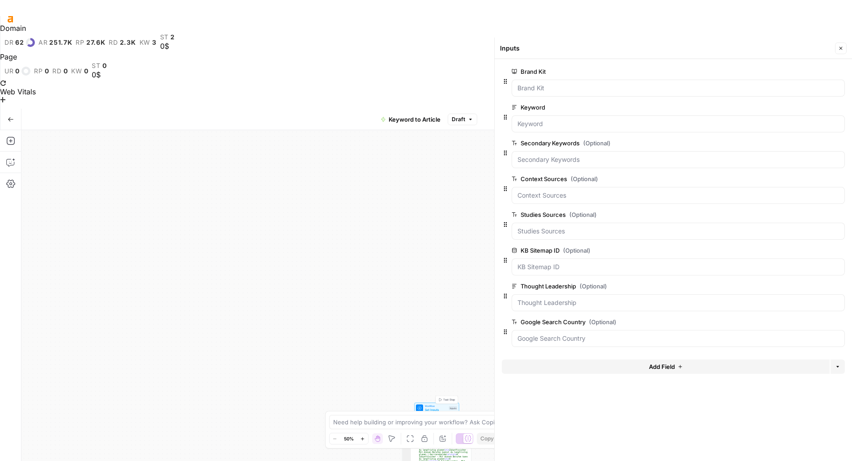
click at [430, 407] on span "Set Inputs" at bounding box center [436, 409] width 22 height 4
click at [730, 115] on span "Test Workflow" at bounding box center [737, 119] width 40 height 9
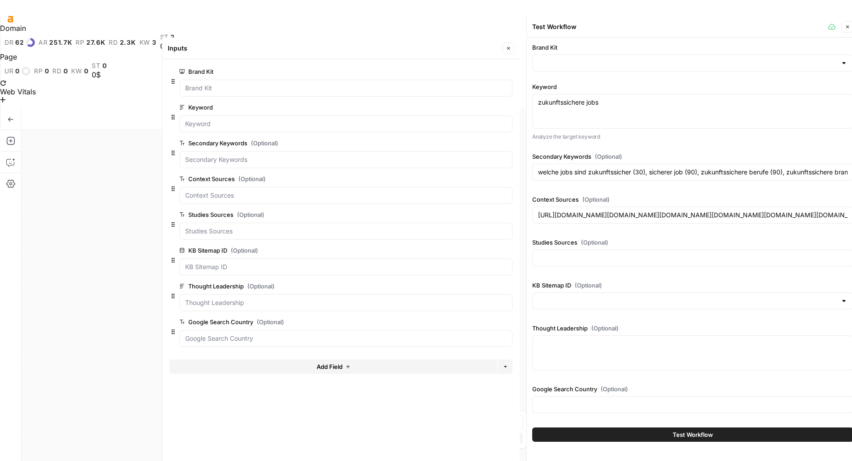
type input "Haufe Akademie"
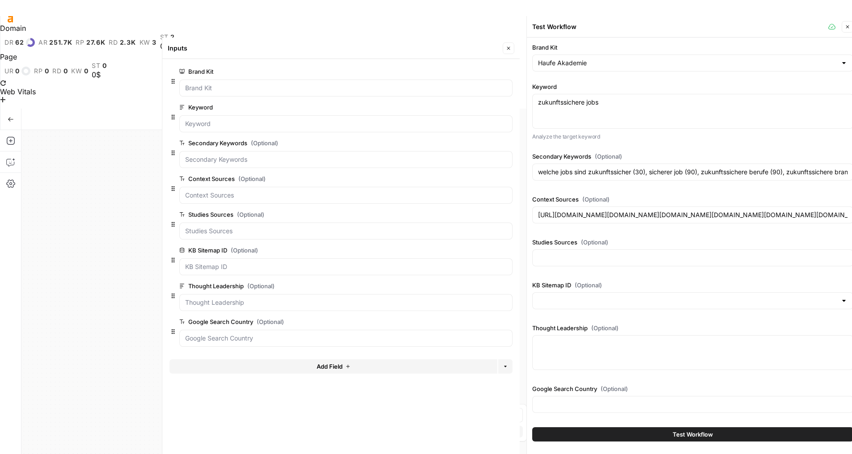
type input "Haufe Akademie"
type input "https://karrierehelden.de/zukunftssichere-berufe/https://news.kununu.com/berufe…"
click at [11, 111] on button "Go Back" at bounding box center [11, 119] width 16 height 16
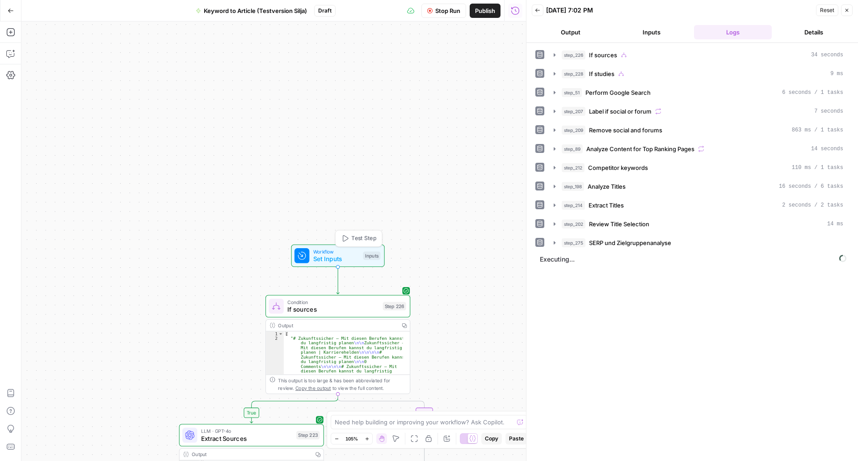
click at [312, 255] on div "Workflow Set Inputs Inputs Test Step" at bounding box center [338, 256] width 86 height 16
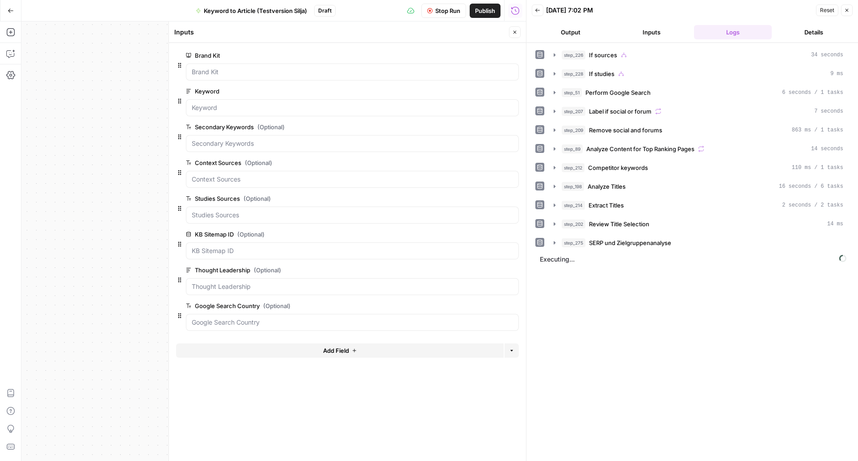
click at [306, 350] on button "Add Field" at bounding box center [340, 350] width 328 height 14
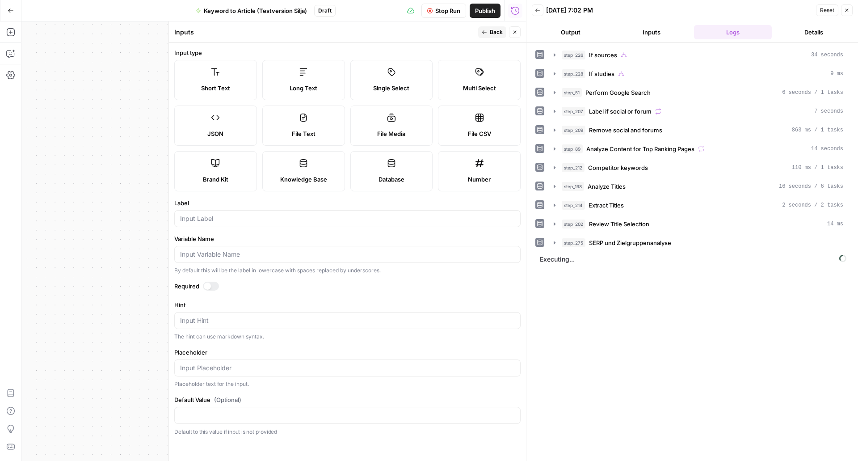
click at [222, 75] on label "Short Text" at bounding box center [215, 80] width 83 height 40
click at [238, 220] on input "Label" at bounding box center [347, 218] width 335 height 9
type input "S"
type input "Ü"
type input "Struktur"
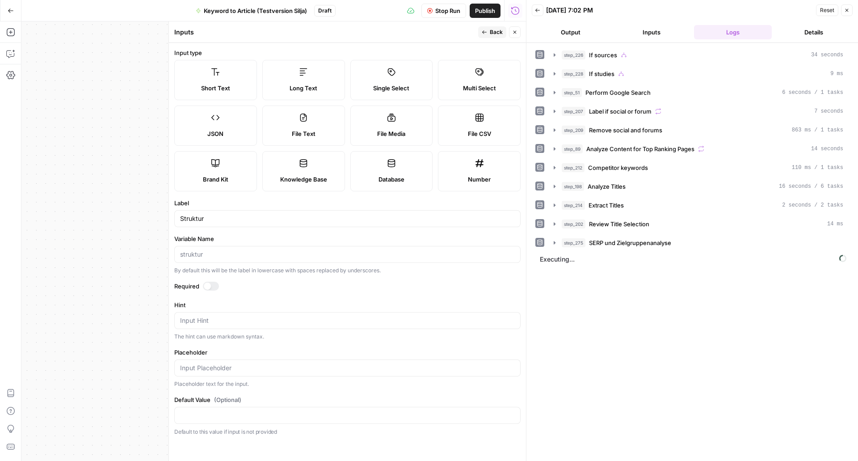
click at [496, 28] on button "Back" at bounding box center [492, 32] width 28 height 12
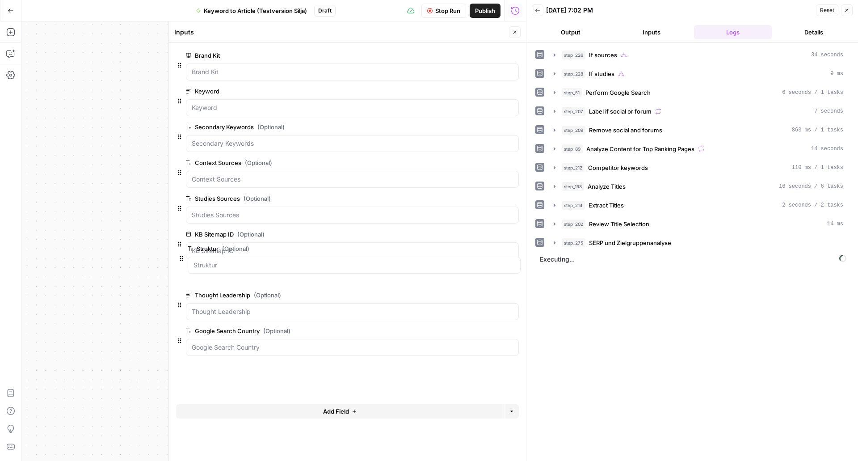
drag, startPoint x: 179, startPoint y: 352, endPoint x: 181, endPoint y: 162, distance: 190.5
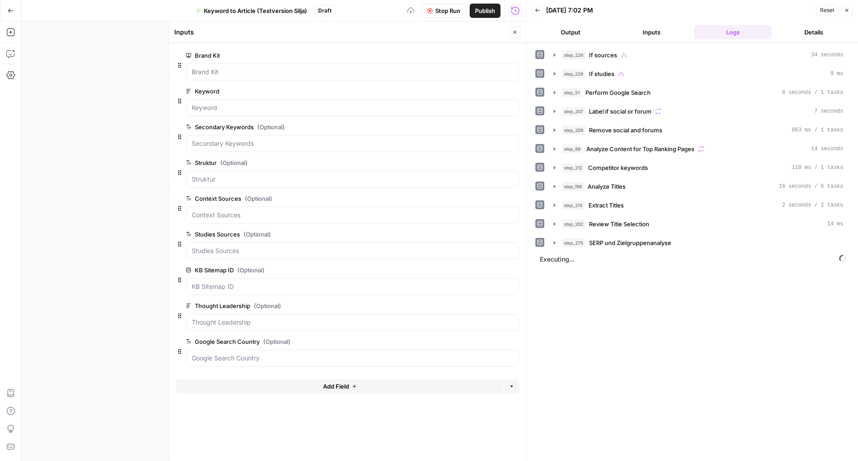
click at [511, 37] on button "Close" at bounding box center [515, 32] width 12 height 12
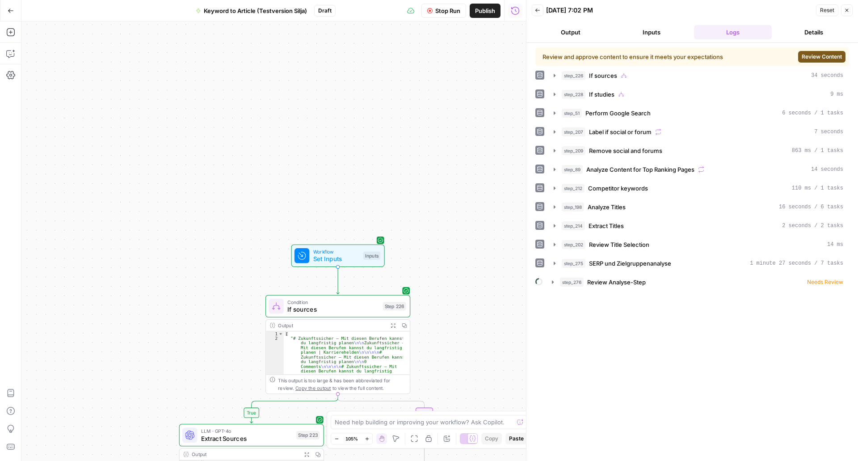
click at [817, 55] on span "Review Content" at bounding box center [822, 57] width 40 height 8
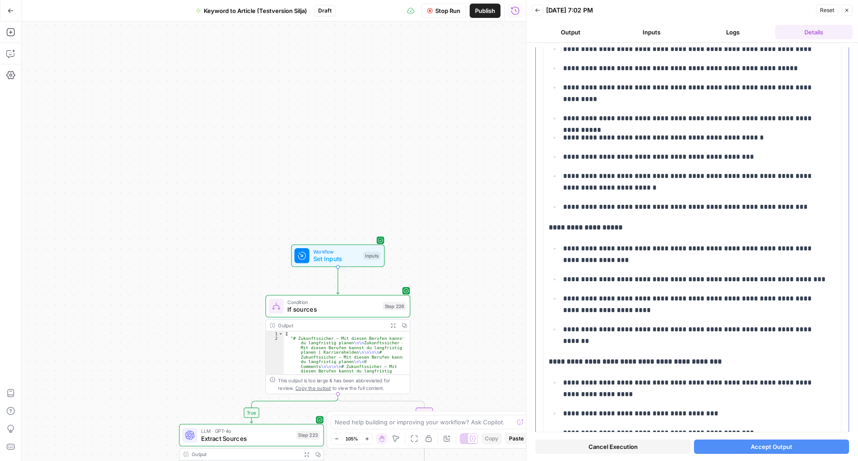
scroll to position [659, 0]
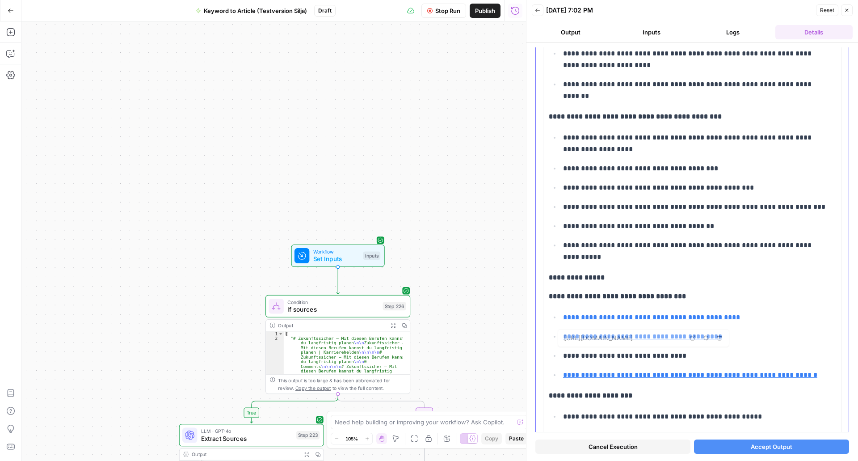
type input "http://www.stellenmarkt.de/karrieremagazin/zukunftssichere-berufe-ki-zeitalter"
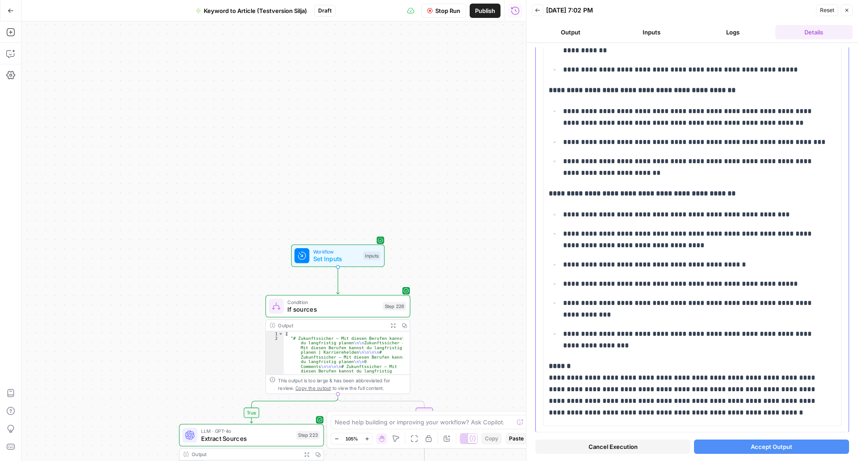
scroll to position [1736, 0]
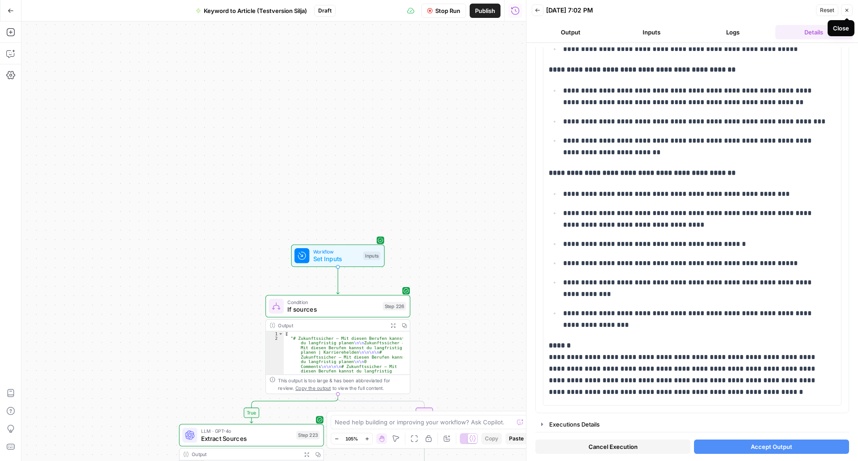
click at [851, 13] on button "Close" at bounding box center [847, 10] width 12 height 12
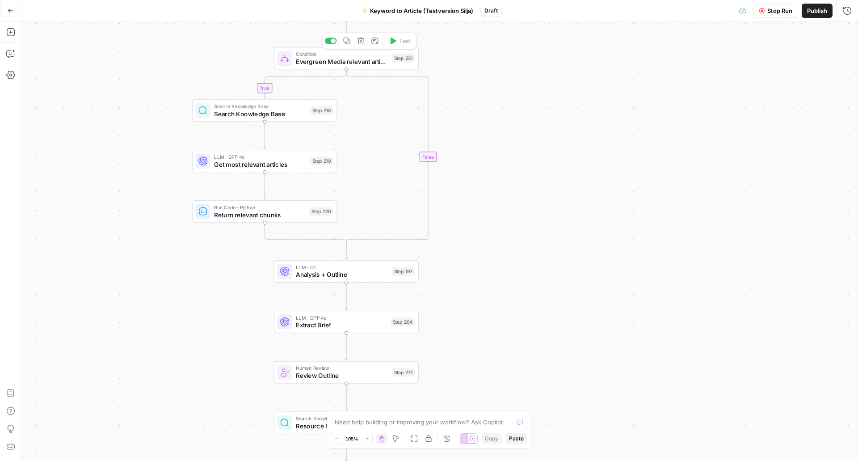
click at [347, 62] on span "Evergreen Media relevant articles" at bounding box center [342, 61] width 93 height 9
click at [260, 115] on span "Search Knowledge Base" at bounding box center [260, 113] width 93 height 9
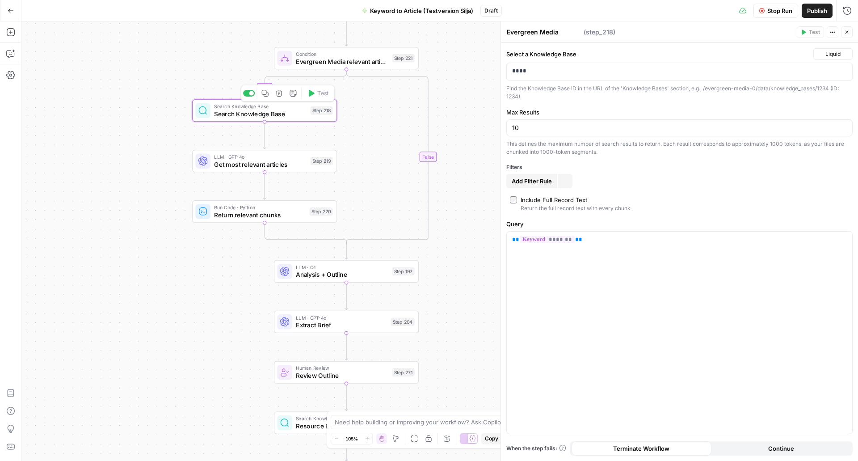
type textarea "Search Knowledge Base"
click at [530, 71] on p "****" at bounding box center [679, 71] width 335 height 9
click at [244, 161] on span "Get most relevant articles" at bounding box center [260, 164] width 93 height 9
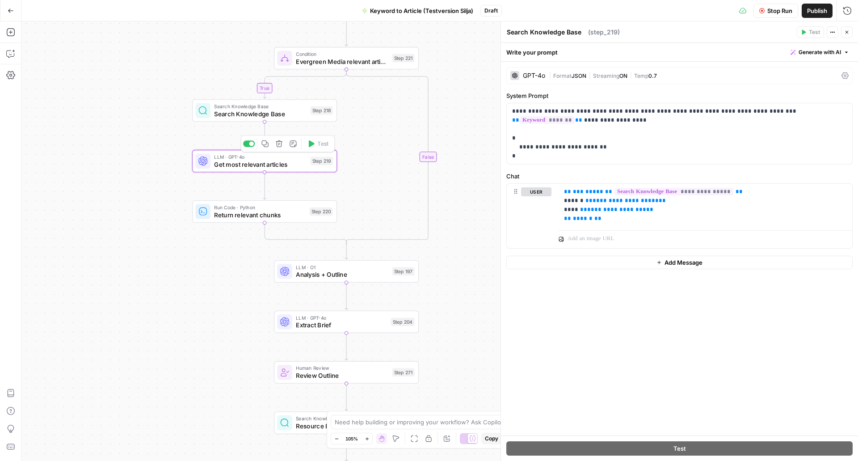
type textarea "Get most relevant articles"
click at [255, 118] on span "Search Knowledge Base" at bounding box center [260, 113] width 93 height 9
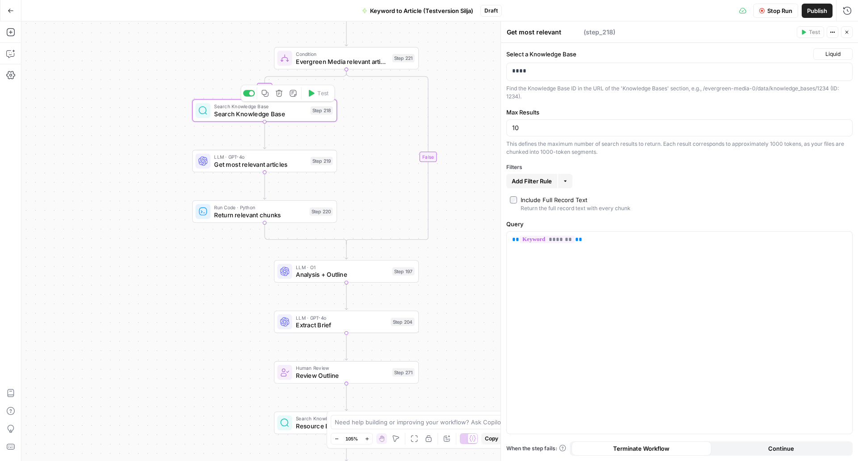
type textarea "Search Knowledge Base"
click at [533, 75] on p "****" at bounding box center [672, 71] width 321 height 9
click at [828, 54] on span "Liquid" at bounding box center [833, 54] width 15 height 8
click at [831, 54] on span "Liquid" at bounding box center [833, 54] width 15 height 8
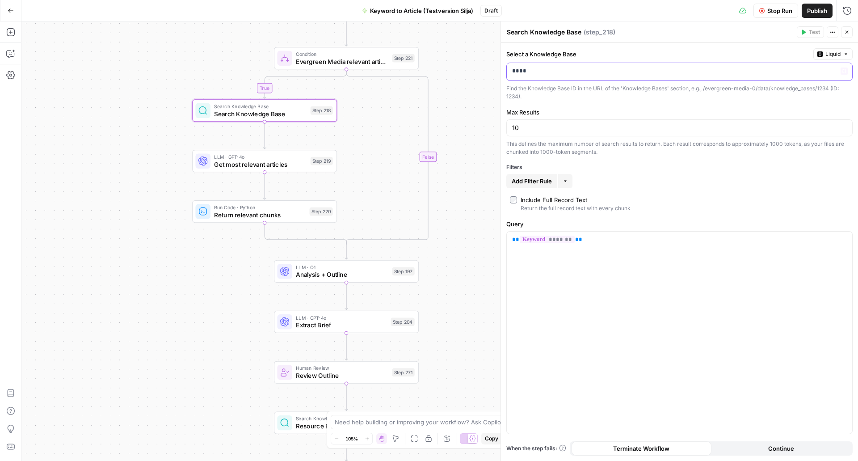
click at [521, 79] on div "****" at bounding box center [672, 71] width 331 height 17
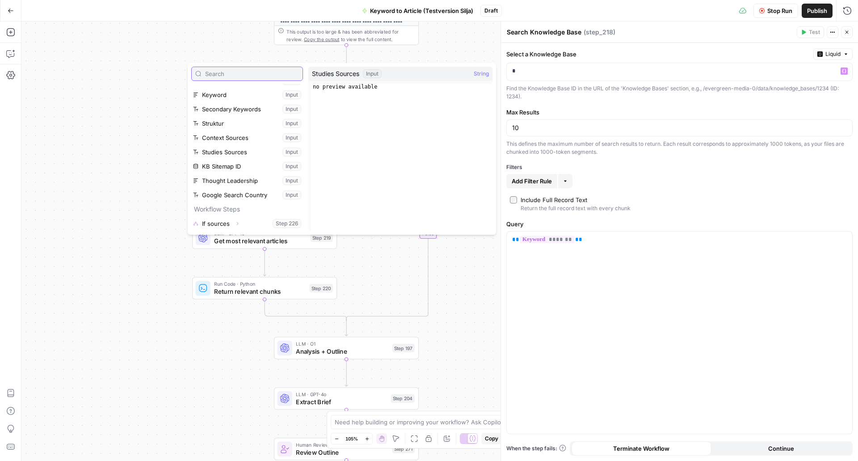
scroll to position [0, 0]
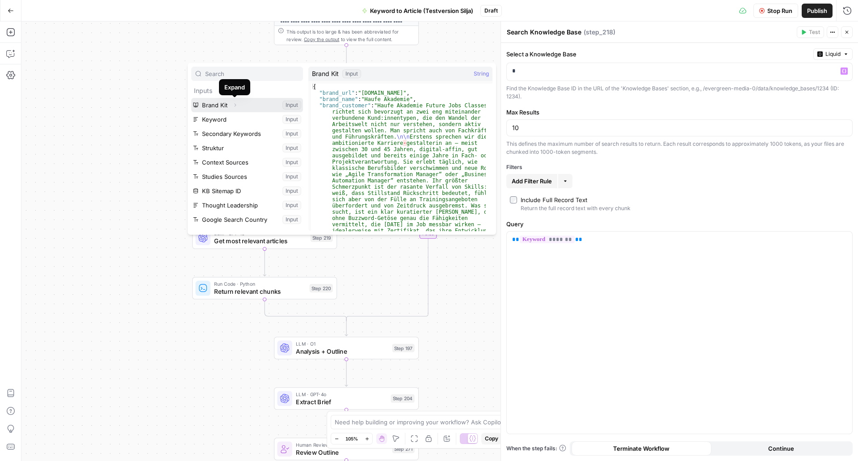
click at [235, 106] on icon "button" at bounding box center [236, 105] width 2 height 3
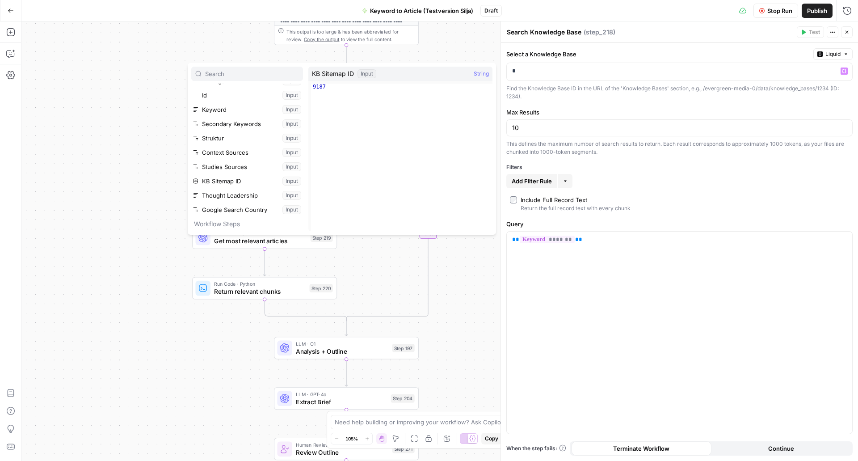
scroll to position [253, 0]
click at [235, 180] on button "Select variable KB Sitemap ID" at bounding box center [247, 180] width 112 height 14
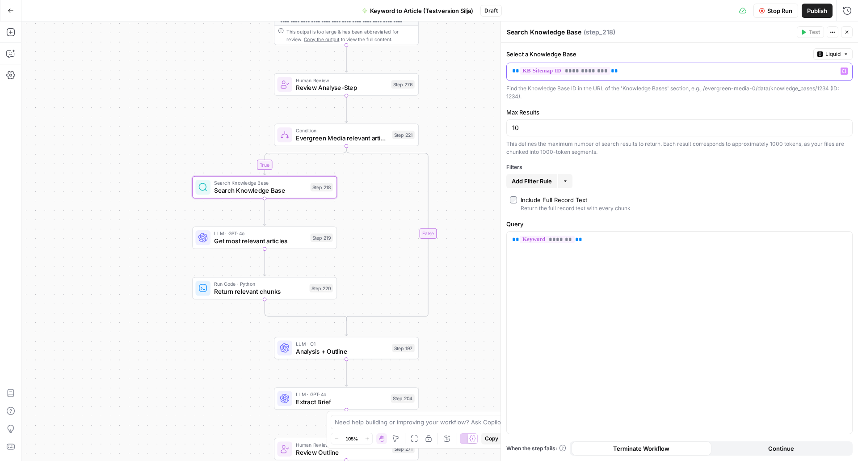
drag, startPoint x: 618, startPoint y: 72, endPoint x: 504, endPoint y: 72, distance: 114.0
click at [504, 72] on div "**********" at bounding box center [680, 240] width 358 height 439
click at [645, 68] on p "**********" at bounding box center [672, 71] width 321 height 9
click at [361, 117] on icon "button" at bounding box center [361, 117] width 7 height 7
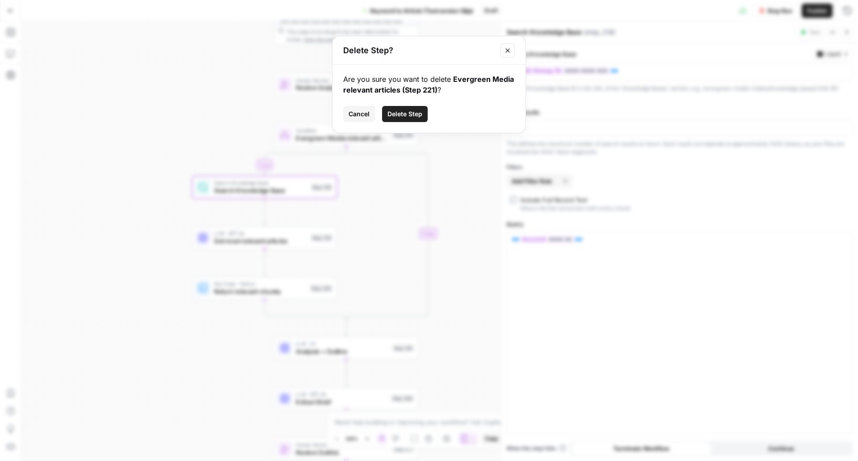
click at [507, 46] on button "Close modal" at bounding box center [508, 50] width 14 height 14
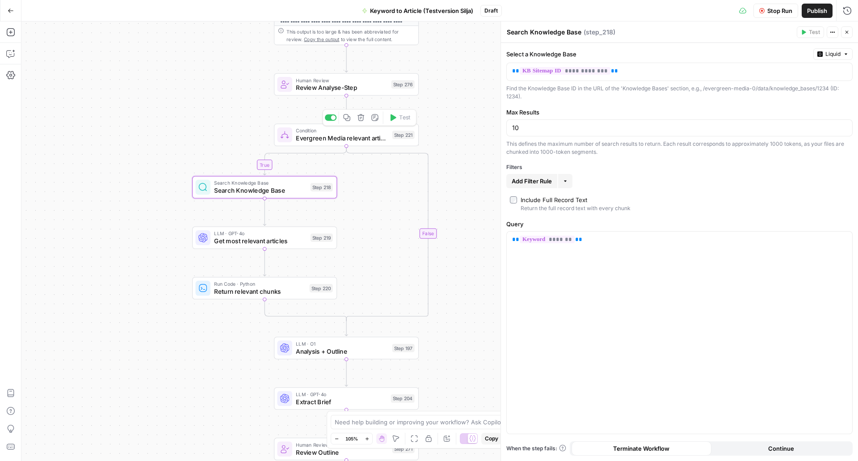
click at [330, 121] on div at bounding box center [331, 117] width 12 height 7
click at [332, 120] on div at bounding box center [331, 117] width 12 height 7
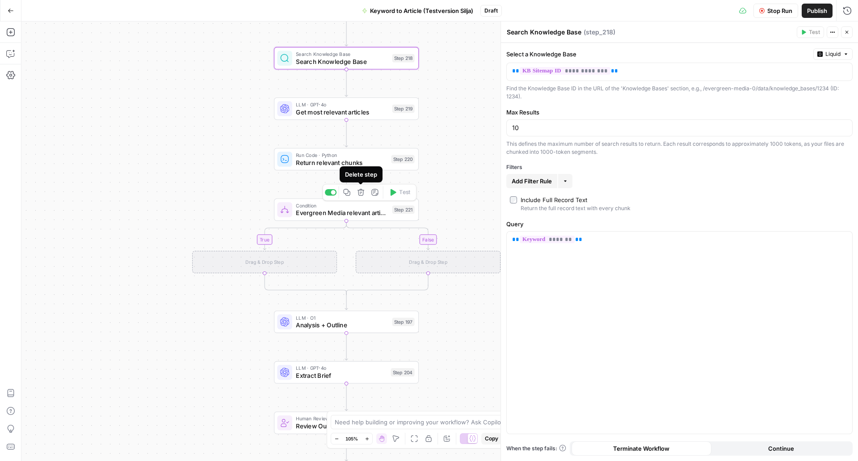
click at [360, 192] on icon "button" at bounding box center [361, 192] width 7 height 7
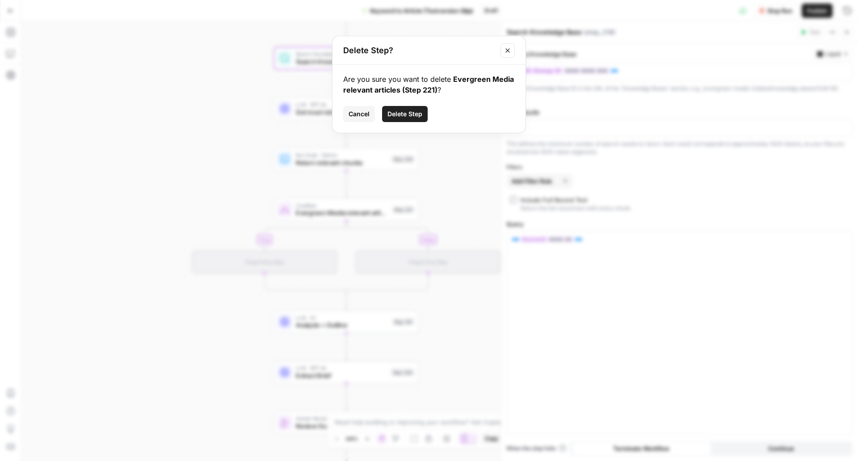
click at [399, 118] on span "Delete Step" at bounding box center [405, 114] width 35 height 9
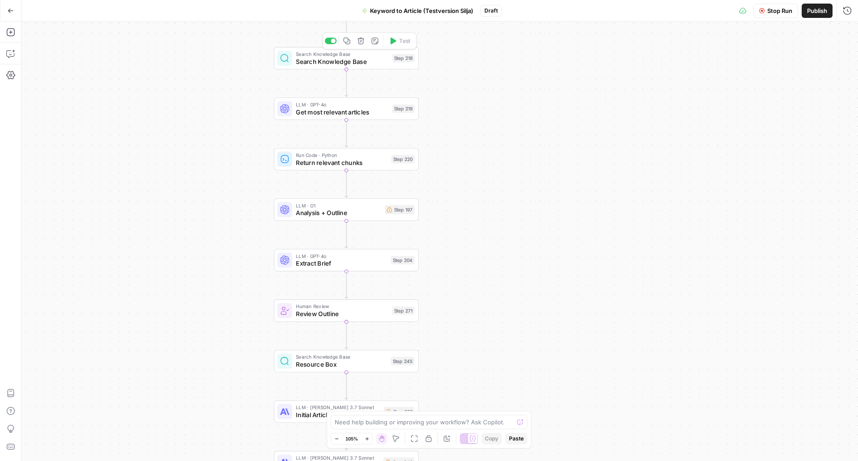
click at [347, 57] on span "Search Knowledge Base" at bounding box center [342, 61] width 93 height 9
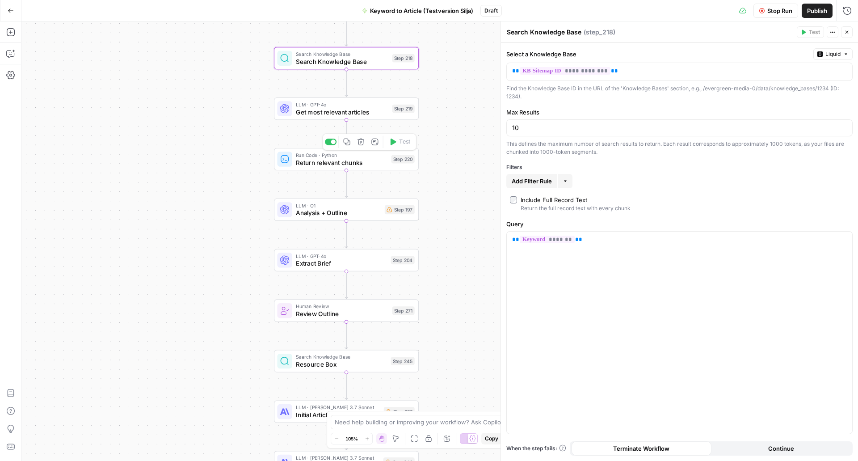
click at [321, 166] on span "Return relevant chunks" at bounding box center [342, 162] width 92 height 9
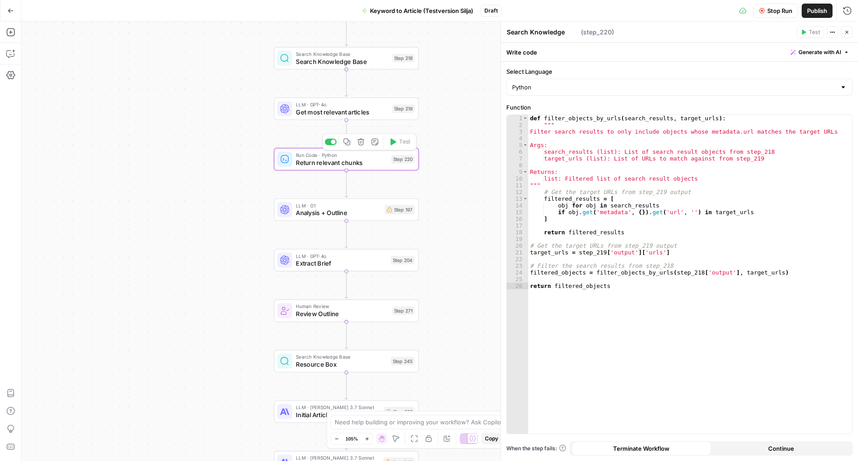
type textarea "Return relevant chunks"
click at [350, 65] on span "Search Knowledge Base" at bounding box center [342, 61] width 93 height 9
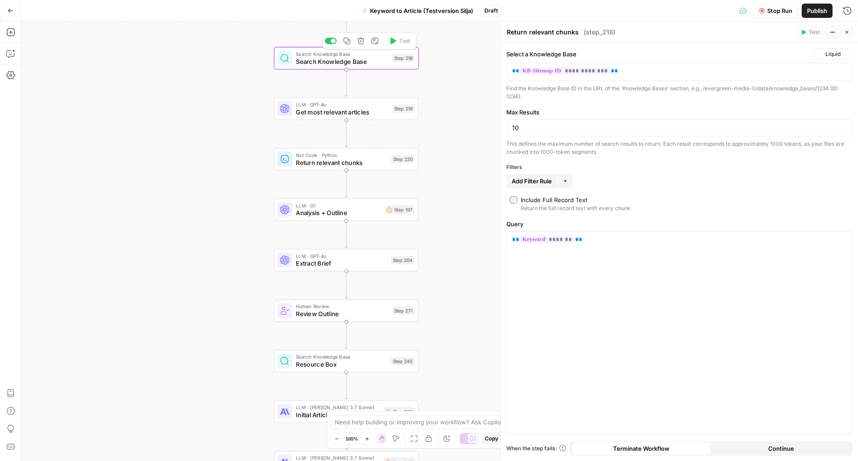
type textarea "Search Knowledge Base"
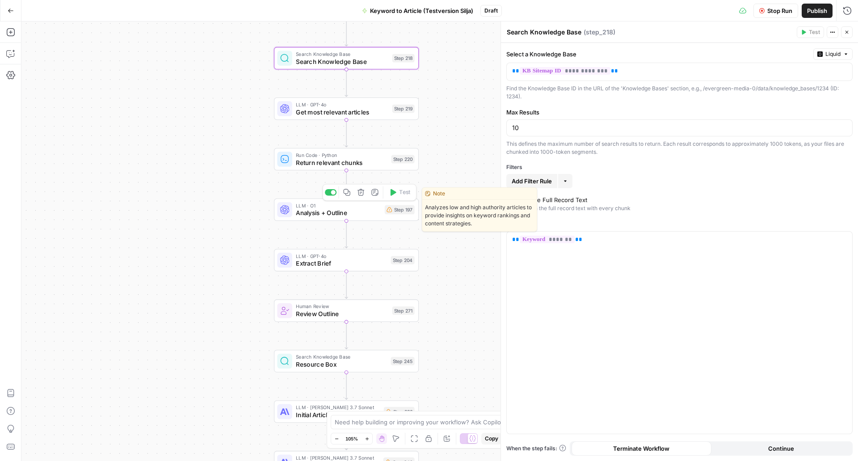
click at [343, 205] on span "LLM · O1" at bounding box center [338, 206] width 85 height 8
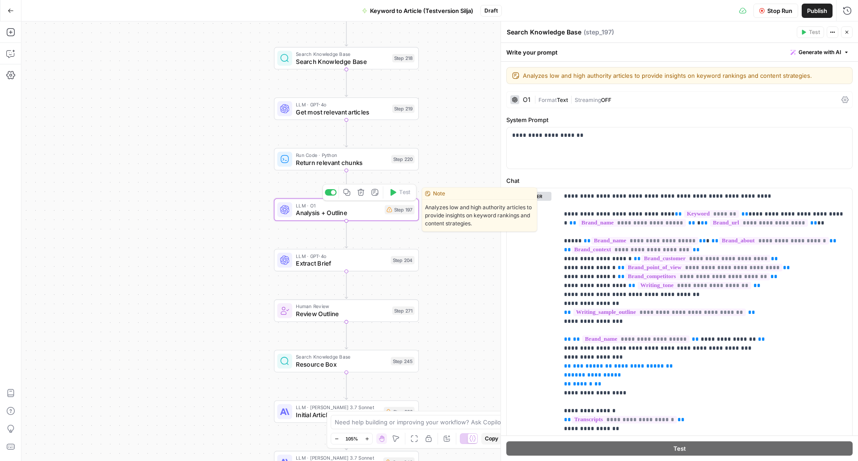
type textarea "Analysis + Outline"
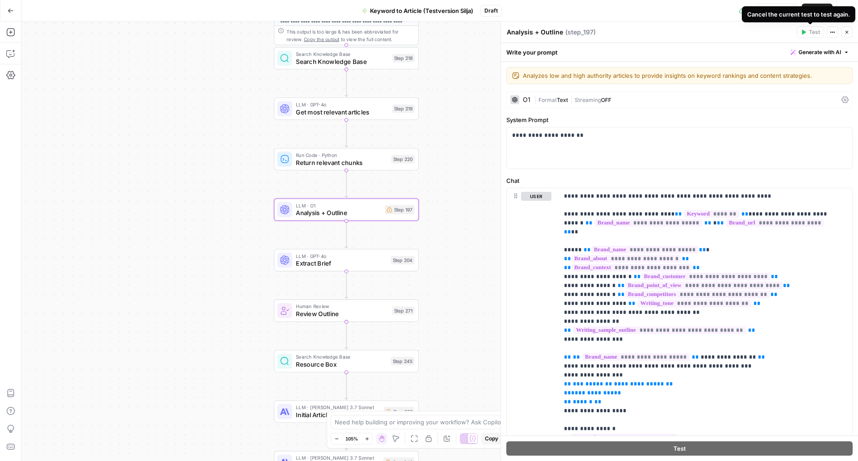
click at [778, 8] on div "Cancel the current test to test again." at bounding box center [799, 14] width 114 height 16
click at [781, 6] on span "Stop Run" at bounding box center [780, 10] width 25 height 9
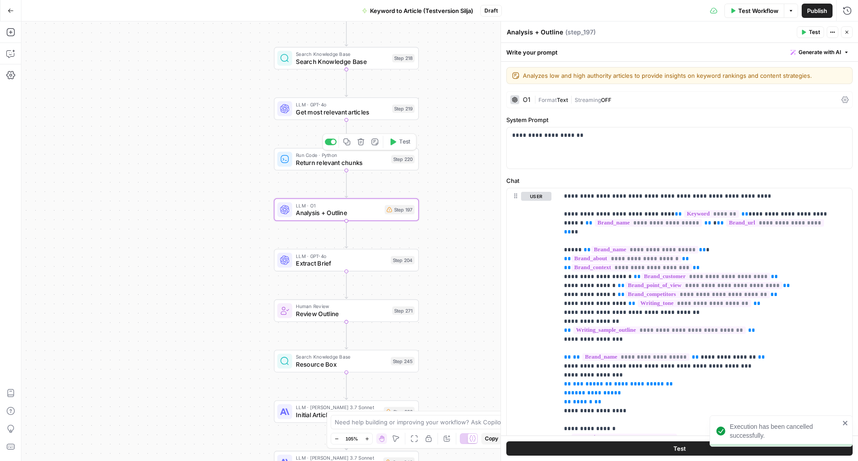
click at [362, 160] on span "Return relevant chunks" at bounding box center [342, 162] width 92 height 9
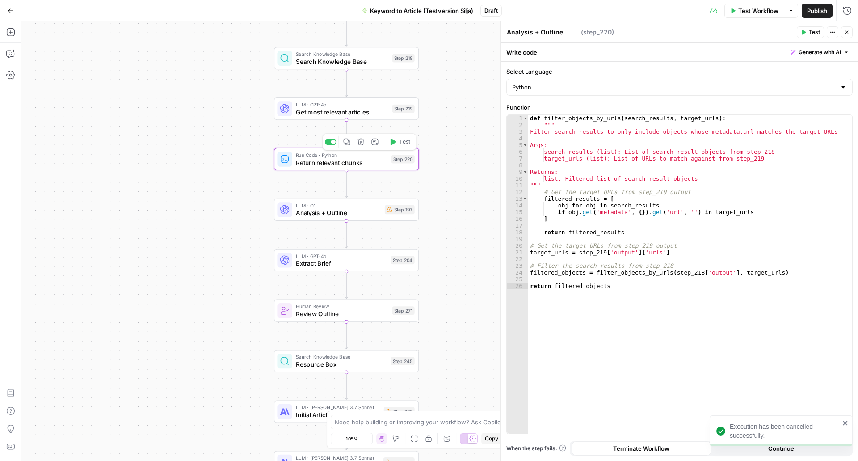
type textarea "Return relevant chunks"
click at [812, 32] on span "Test" at bounding box center [814, 32] width 11 height 8
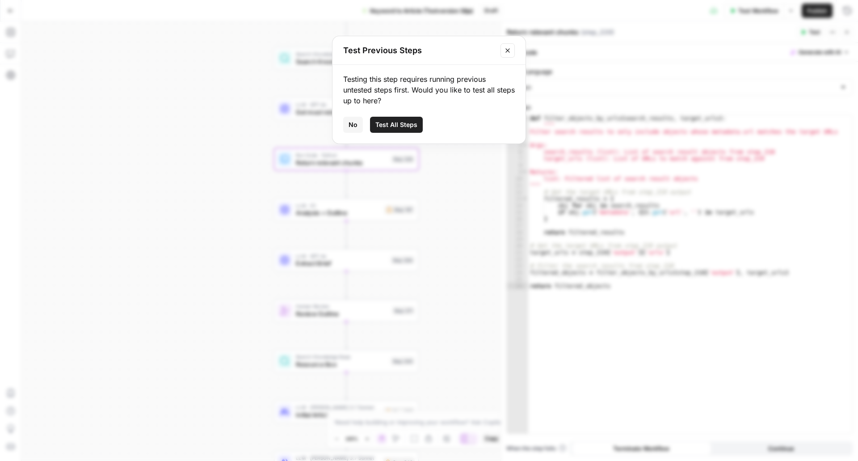
click at [384, 122] on span "Test All Steps" at bounding box center [397, 124] width 42 height 9
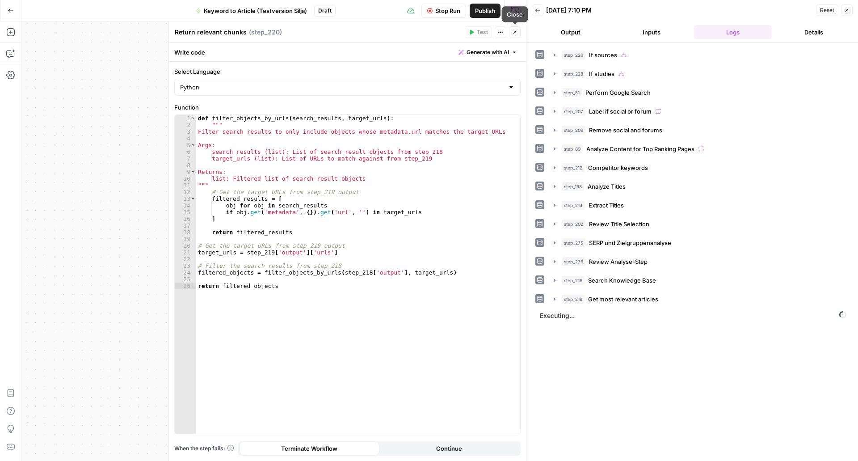
click at [515, 29] on button "Close" at bounding box center [515, 32] width 12 height 12
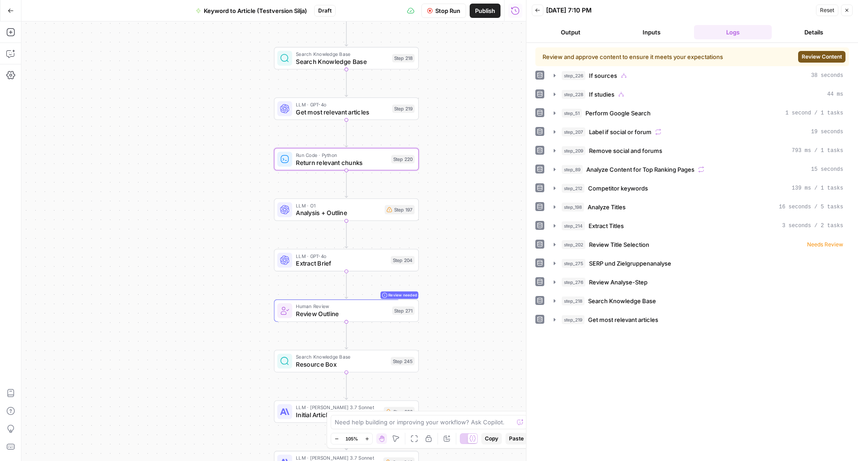
click at [835, 58] on span "Review Content" at bounding box center [822, 57] width 40 height 8
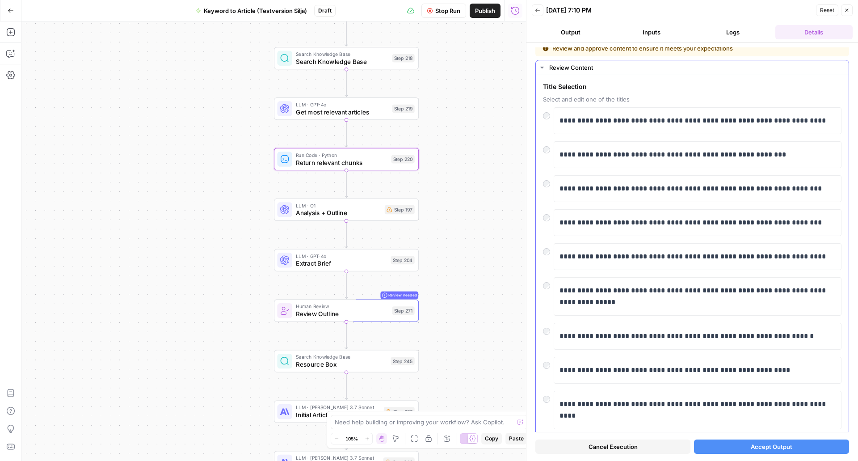
scroll to position [9, 0]
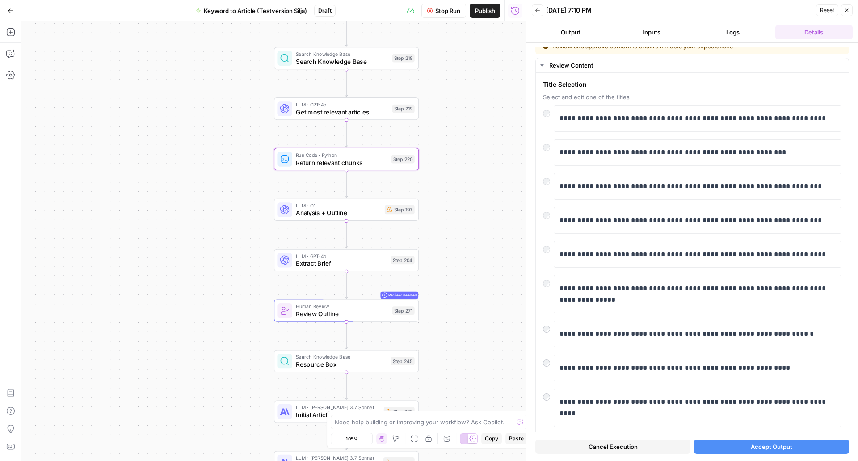
click at [765, 443] on span "Accept Output" at bounding box center [772, 446] width 42 height 9
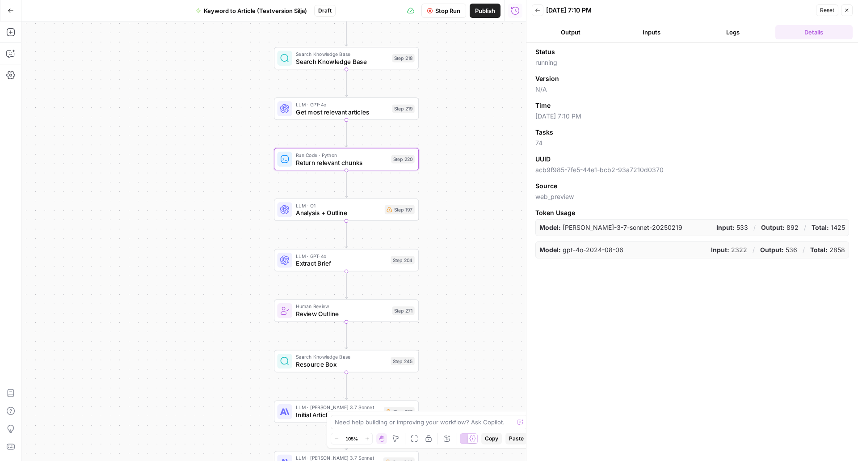
click at [729, 34] on button "Logs" at bounding box center [733, 32] width 78 height 14
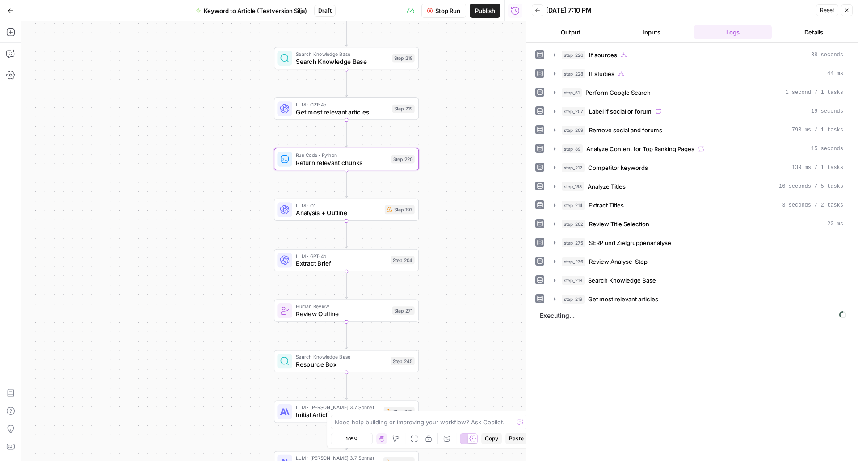
click at [674, 336] on div "step_226 If sources 38 seconds step_228 If studies 44 ms step_51 Perform Google…" at bounding box center [693, 251] width 314 height 409
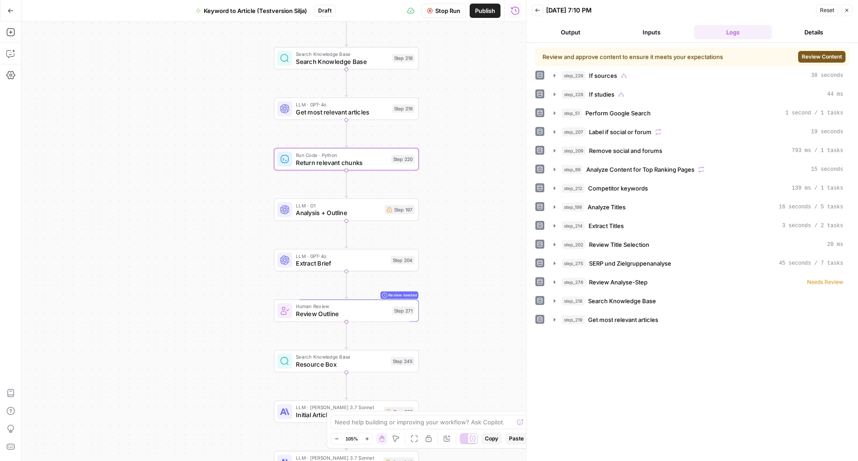
click at [822, 54] on span "Review Content" at bounding box center [822, 57] width 40 height 8
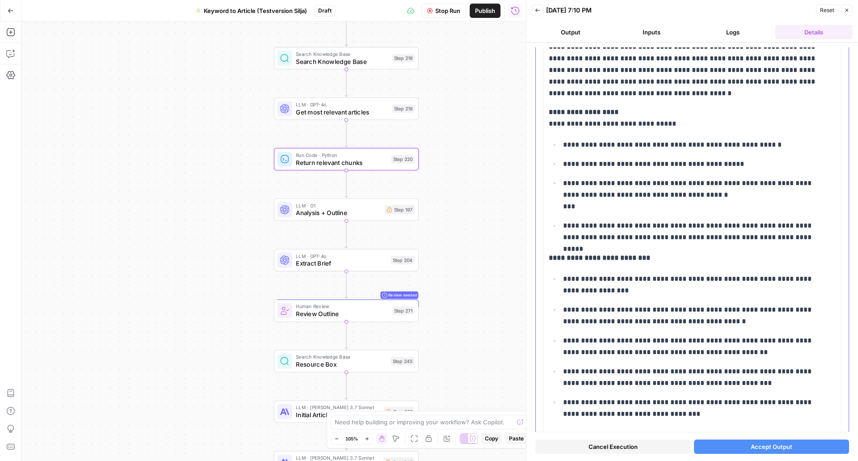
scroll to position [147, 0]
click at [740, 449] on button "Accept Output" at bounding box center [771, 446] width 155 height 14
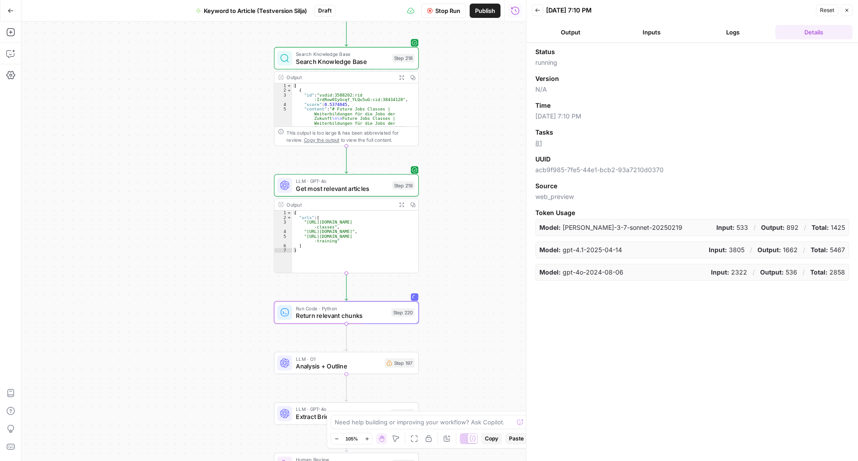
click at [735, 30] on button "Logs" at bounding box center [733, 32] width 78 height 14
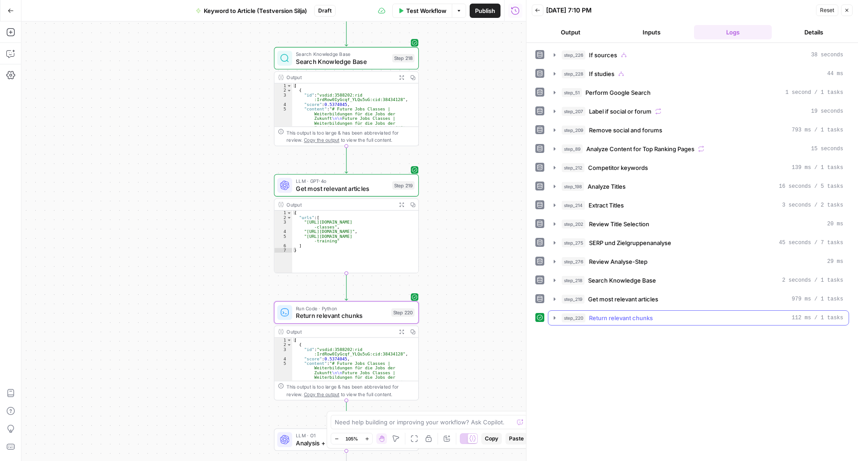
click at [553, 317] on icon "button" at bounding box center [554, 317] width 7 height 7
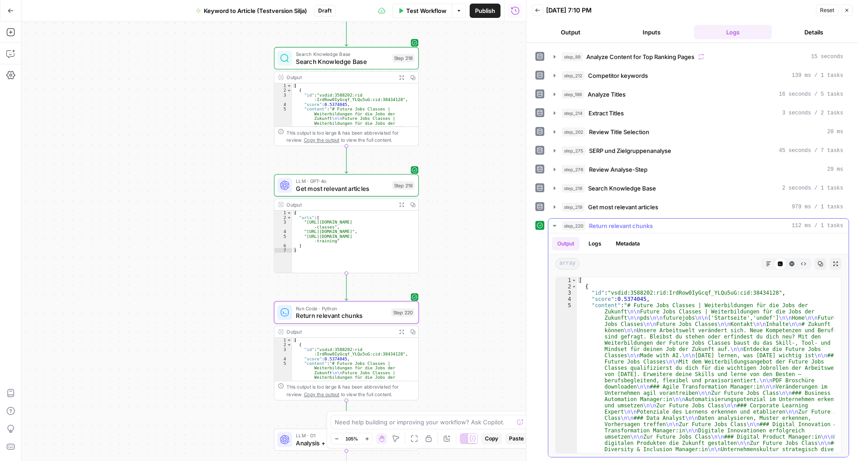
scroll to position [93, 0]
click at [766, 260] on icon "button" at bounding box center [768, 262] width 5 height 5
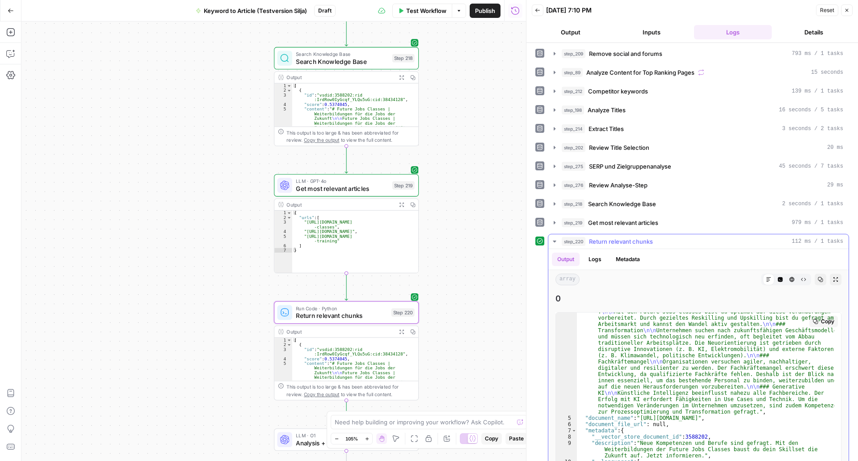
scroll to position [362, 0]
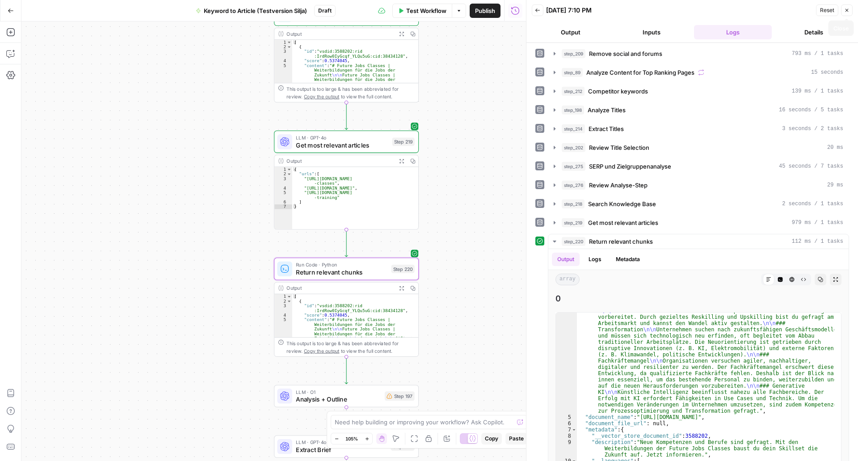
click at [847, 13] on button "Close" at bounding box center [847, 10] width 12 height 12
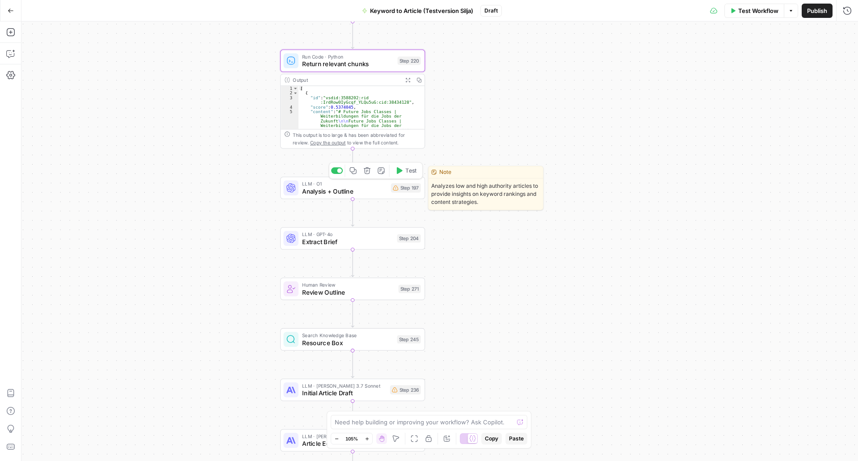
click at [343, 193] on span "Analysis + Outline" at bounding box center [344, 190] width 85 height 9
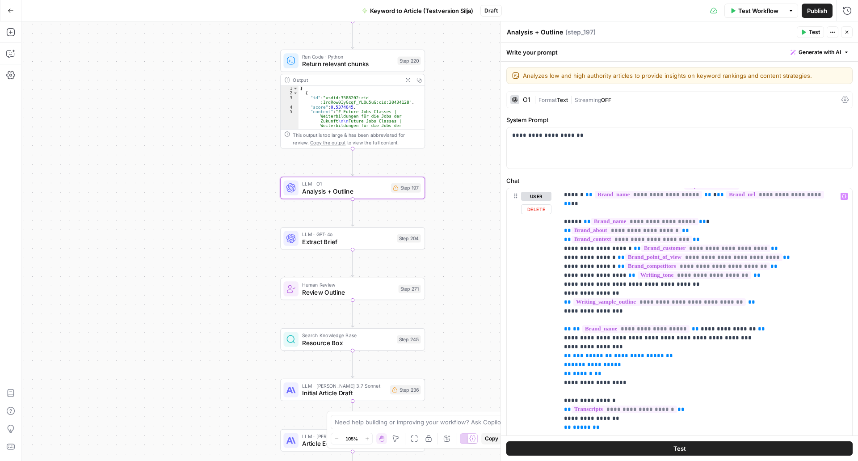
scroll to position [29, 0]
click at [819, 10] on span "Publish" at bounding box center [817, 10] width 20 height 9
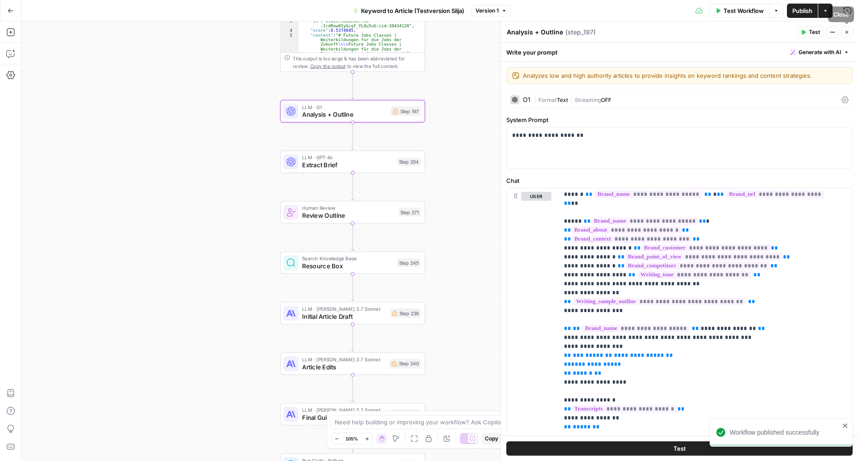
click at [847, 31] on icon "button" at bounding box center [847, 32] width 5 height 5
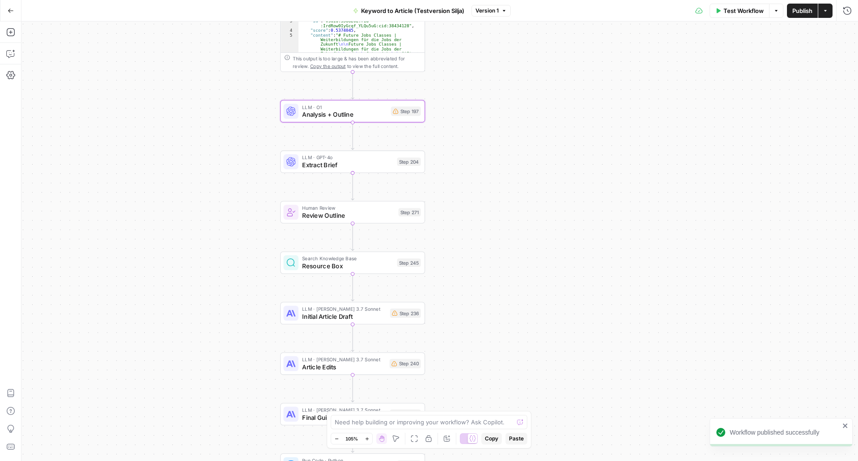
click at [11, 10] on icon "button" at bounding box center [11, 11] width 6 height 6
